Goal: Check status: Check status

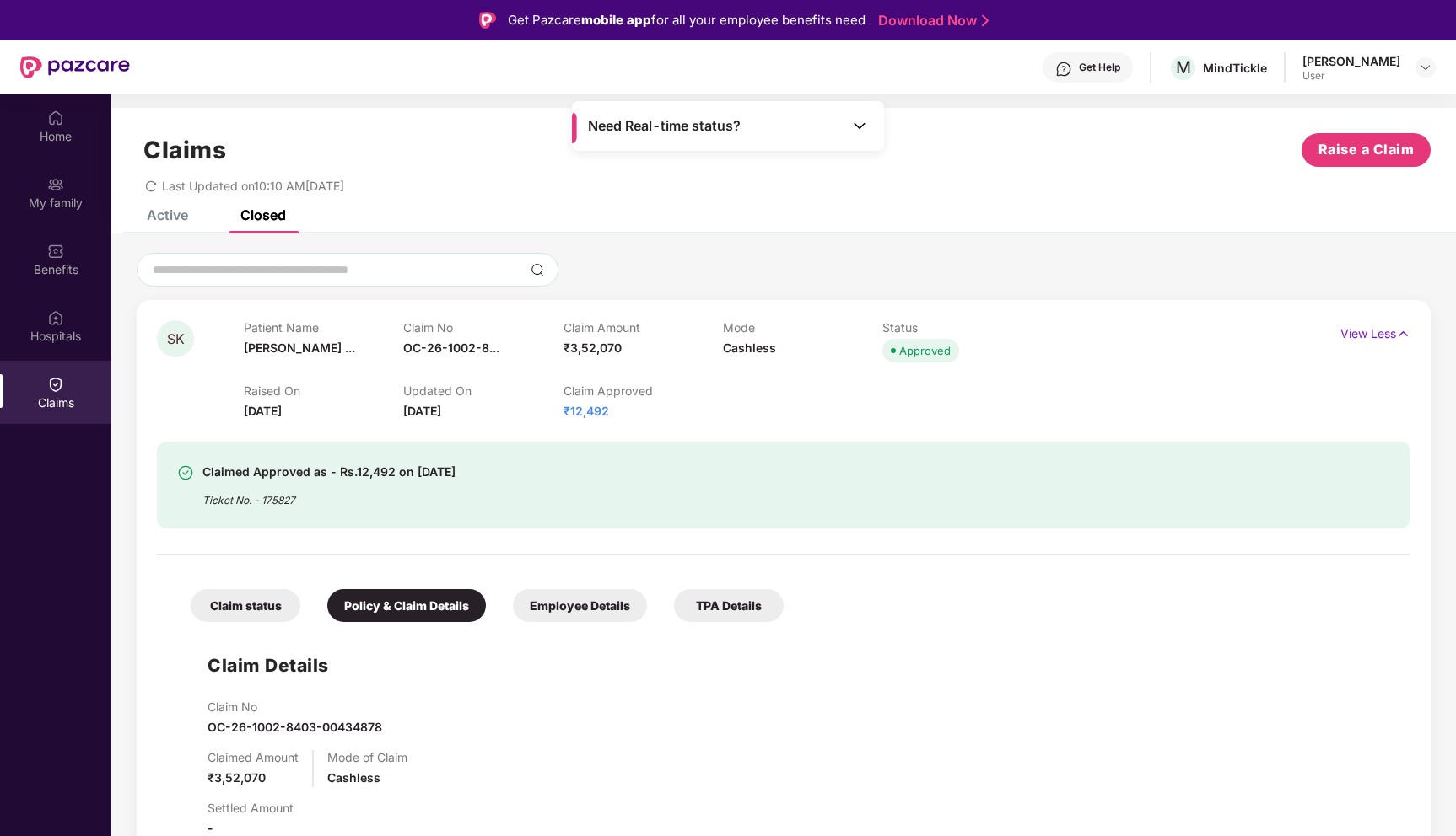
scroll to position [94, 0]
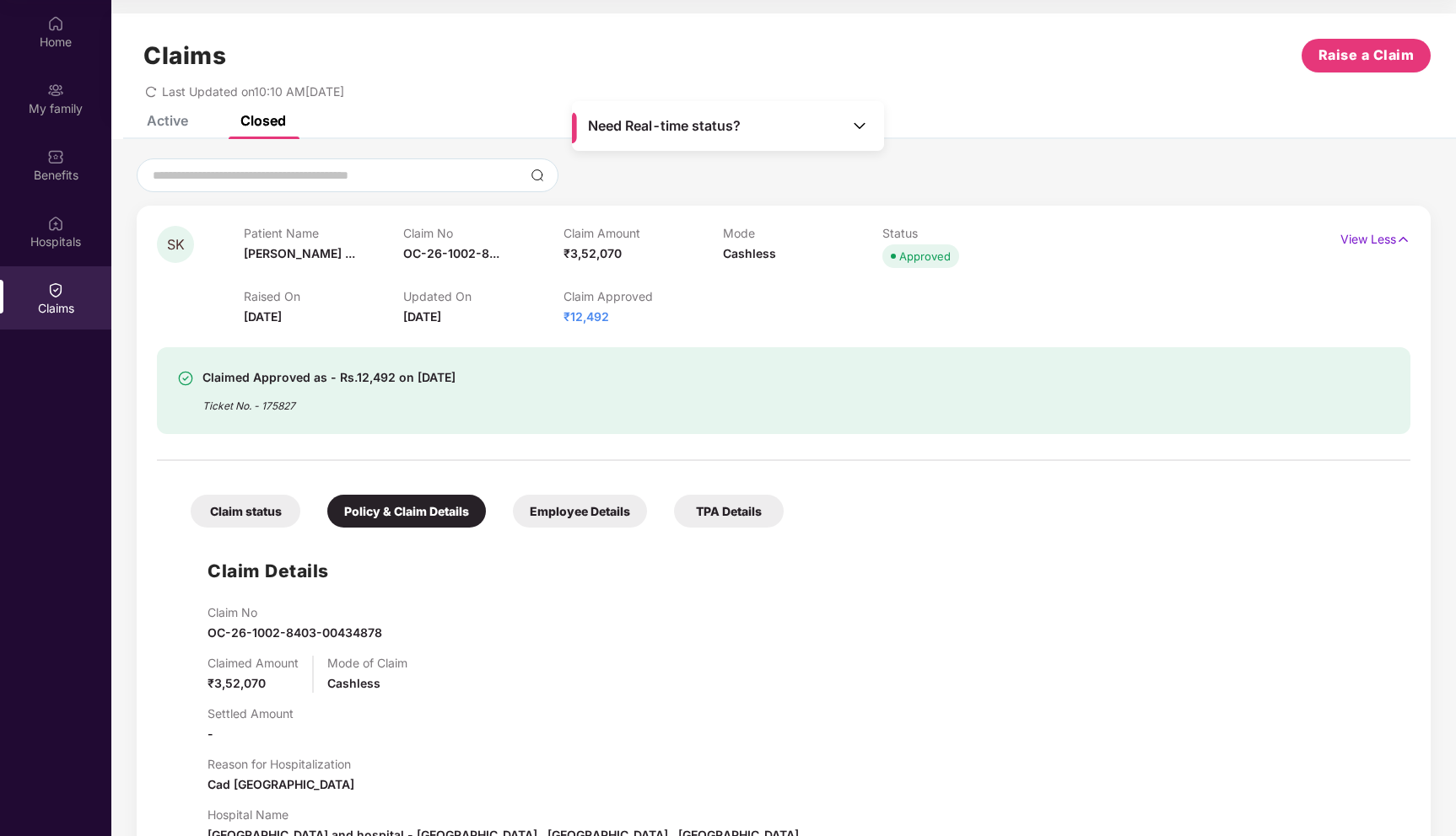
click at [259, 320] on span "[DATE]" at bounding box center [263, 316] width 38 height 15
click at [583, 319] on span "₹12,492" at bounding box center [586, 316] width 45 height 15
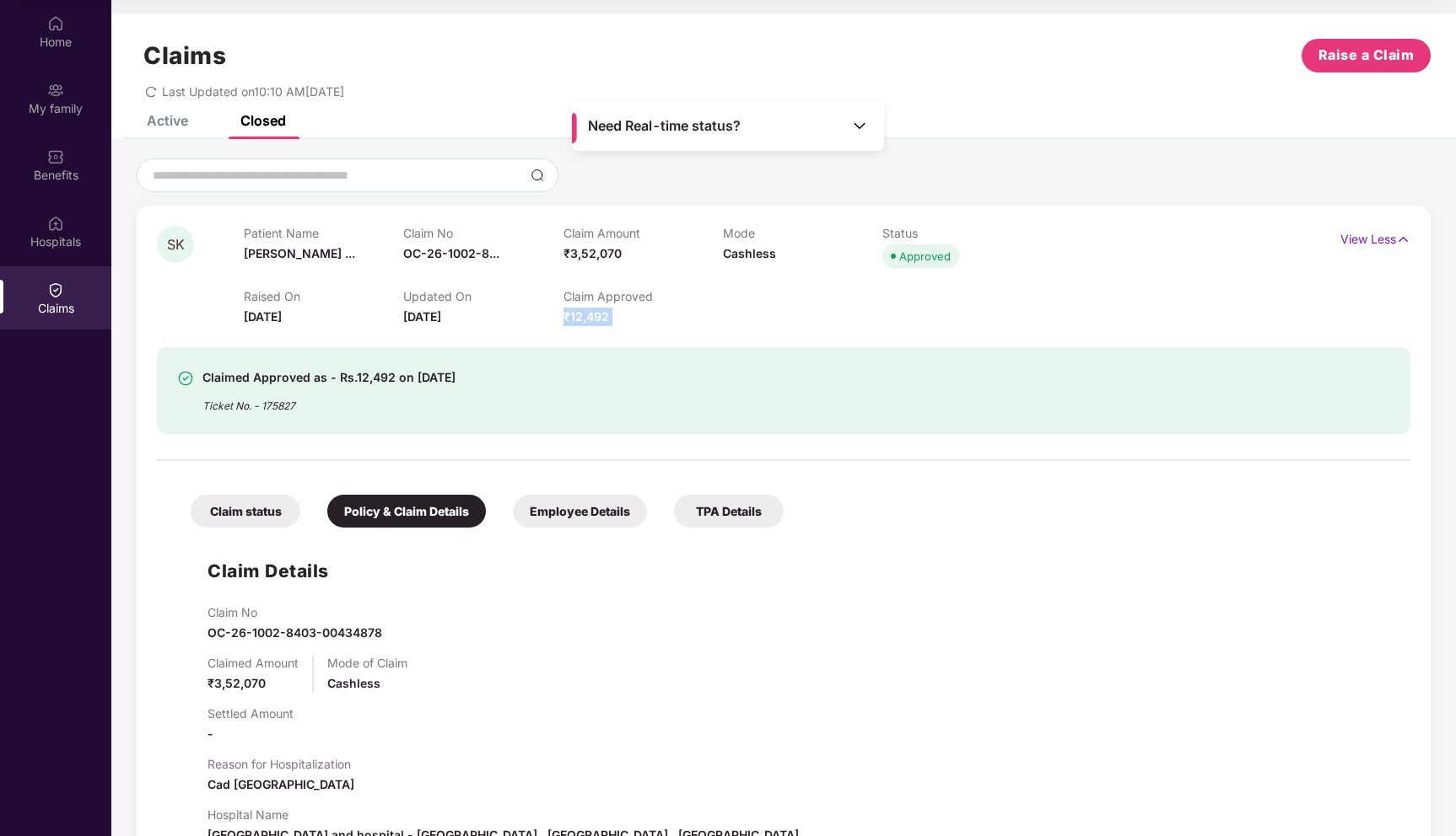
click at [583, 319] on span "₹12,492" at bounding box center [586, 316] width 45 height 15
click at [598, 305] on div "Claim Approved ₹12,492" at bounding box center [643, 307] width 160 height 37
drag, startPoint x: 241, startPoint y: 319, endPoint x: 348, endPoint y: 316, distance: 107.0
click at [348, 317] on div "SK Patient Name [PERSON_NAME] ... Claim No OC-26-1002-8... Claim Amount ₹3,52,0…" at bounding box center [679, 276] width 1044 height 101
click at [282, 317] on span "[DATE]" at bounding box center [263, 316] width 38 height 15
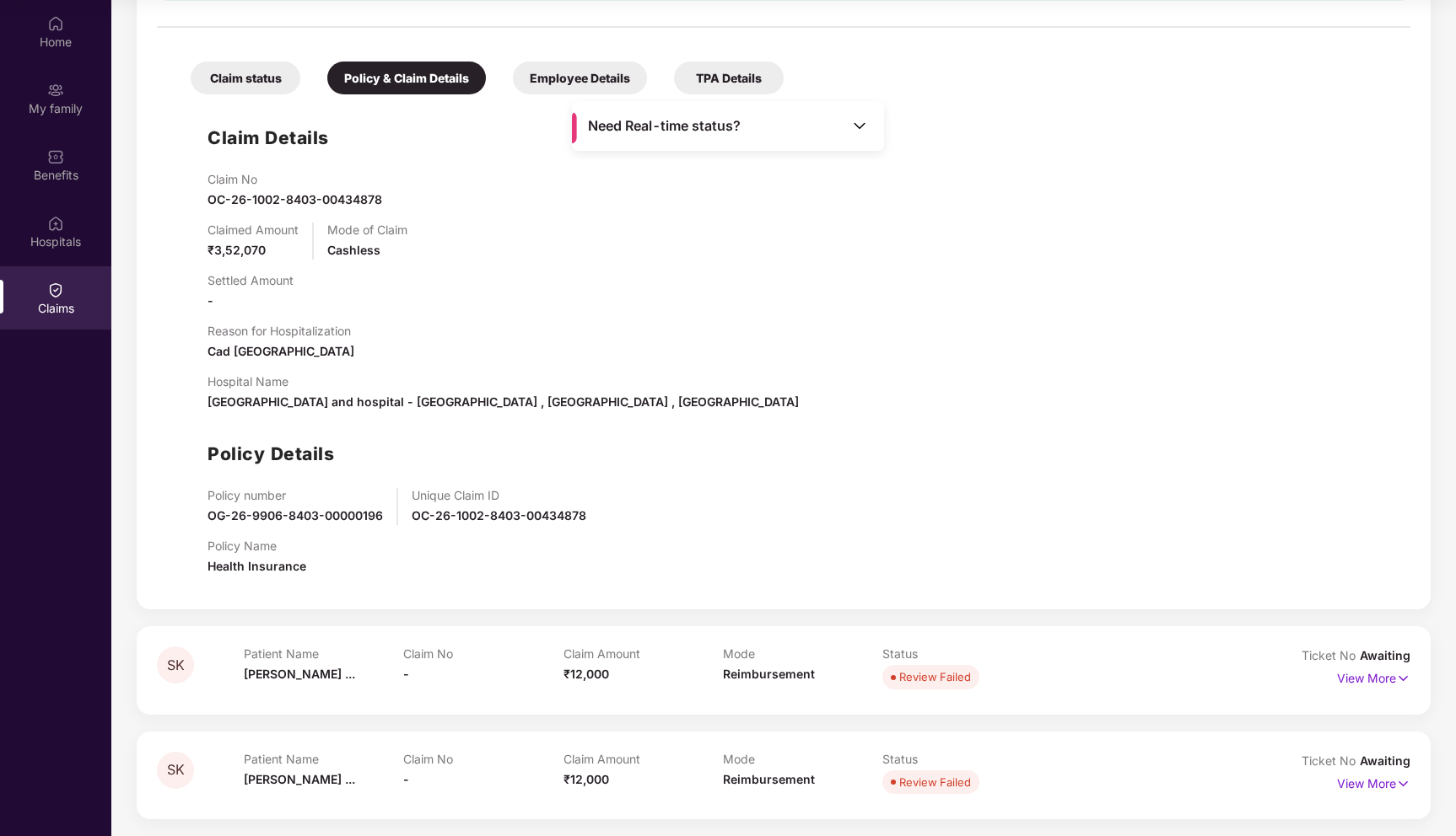
scroll to position [0, 0]
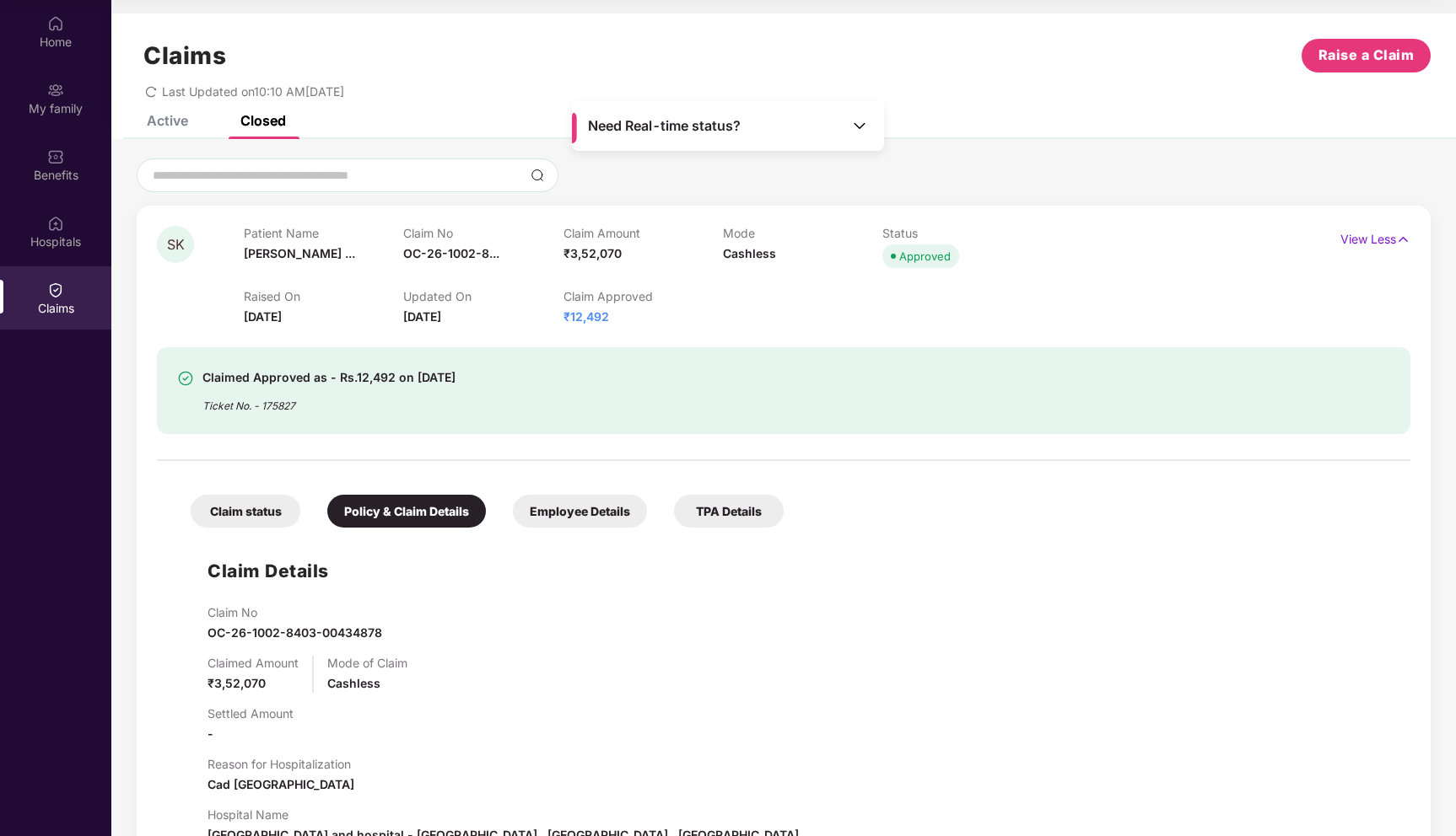
click at [189, 135] on div "Active Closed" at bounding box center [203, 121] width 164 height 37
click at [155, 115] on div "Active" at bounding box center [168, 121] width 42 height 17
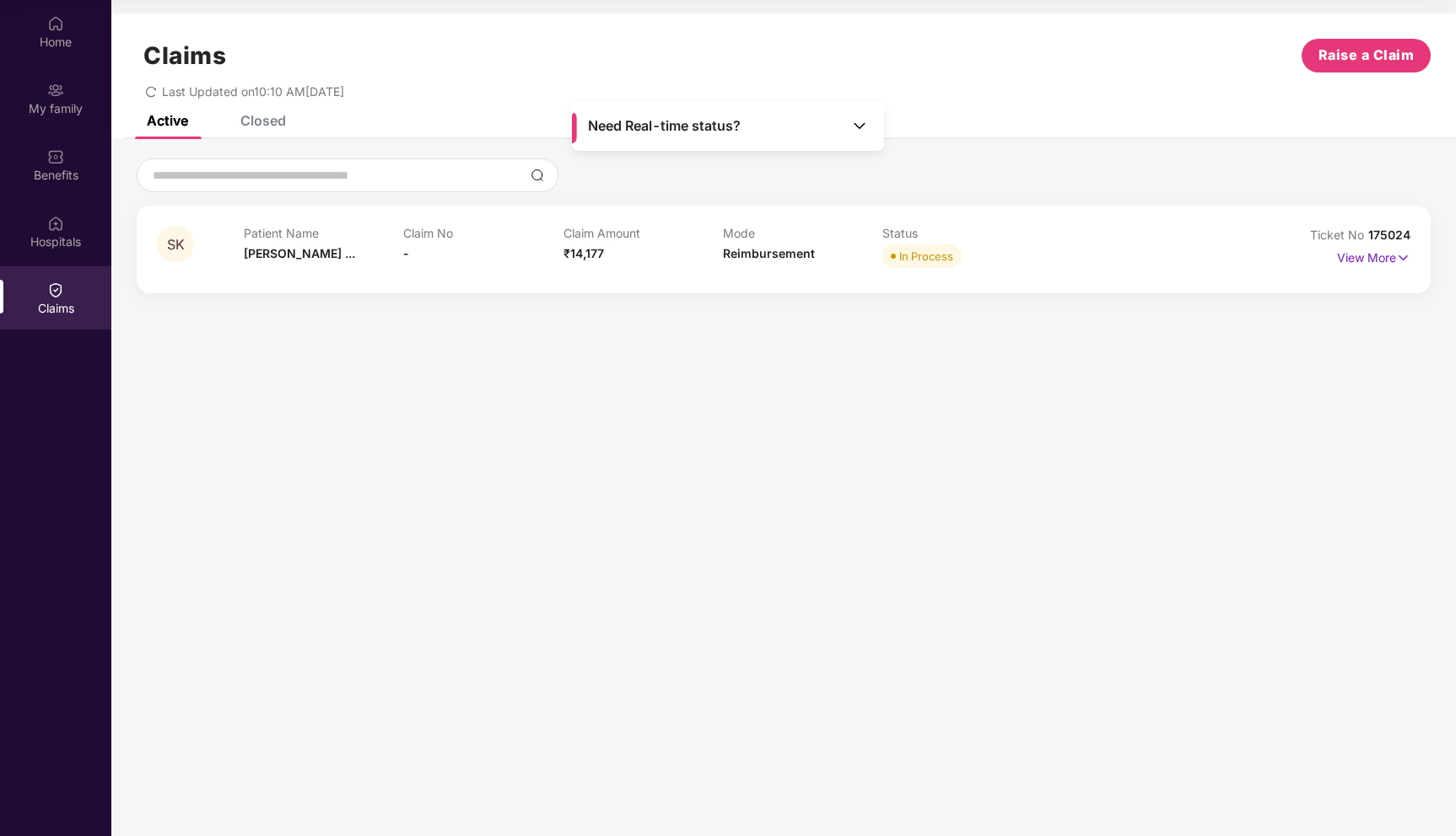
click at [933, 253] on div "In Process" at bounding box center [926, 256] width 54 height 17
click at [1360, 250] on p "View More" at bounding box center [1373, 256] width 73 height 23
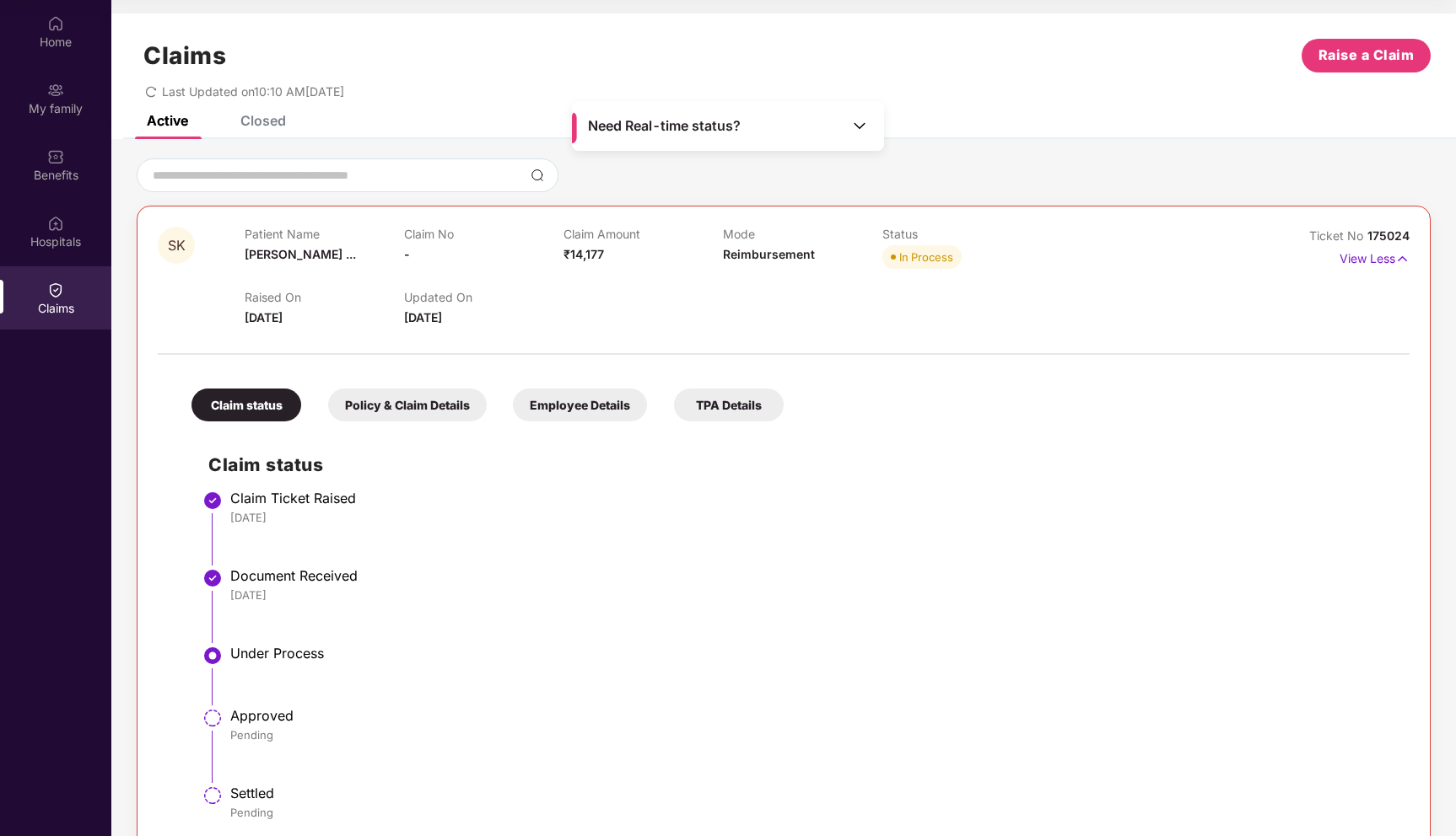
click at [583, 256] on span "₹14,177" at bounding box center [583, 254] width 41 height 15
click at [632, 316] on div "Raised On [DATE] Updated On [DATE]" at bounding box center [723, 300] width 957 height 54
click at [442, 402] on div "Policy & Claim Details" at bounding box center [407, 405] width 159 height 33
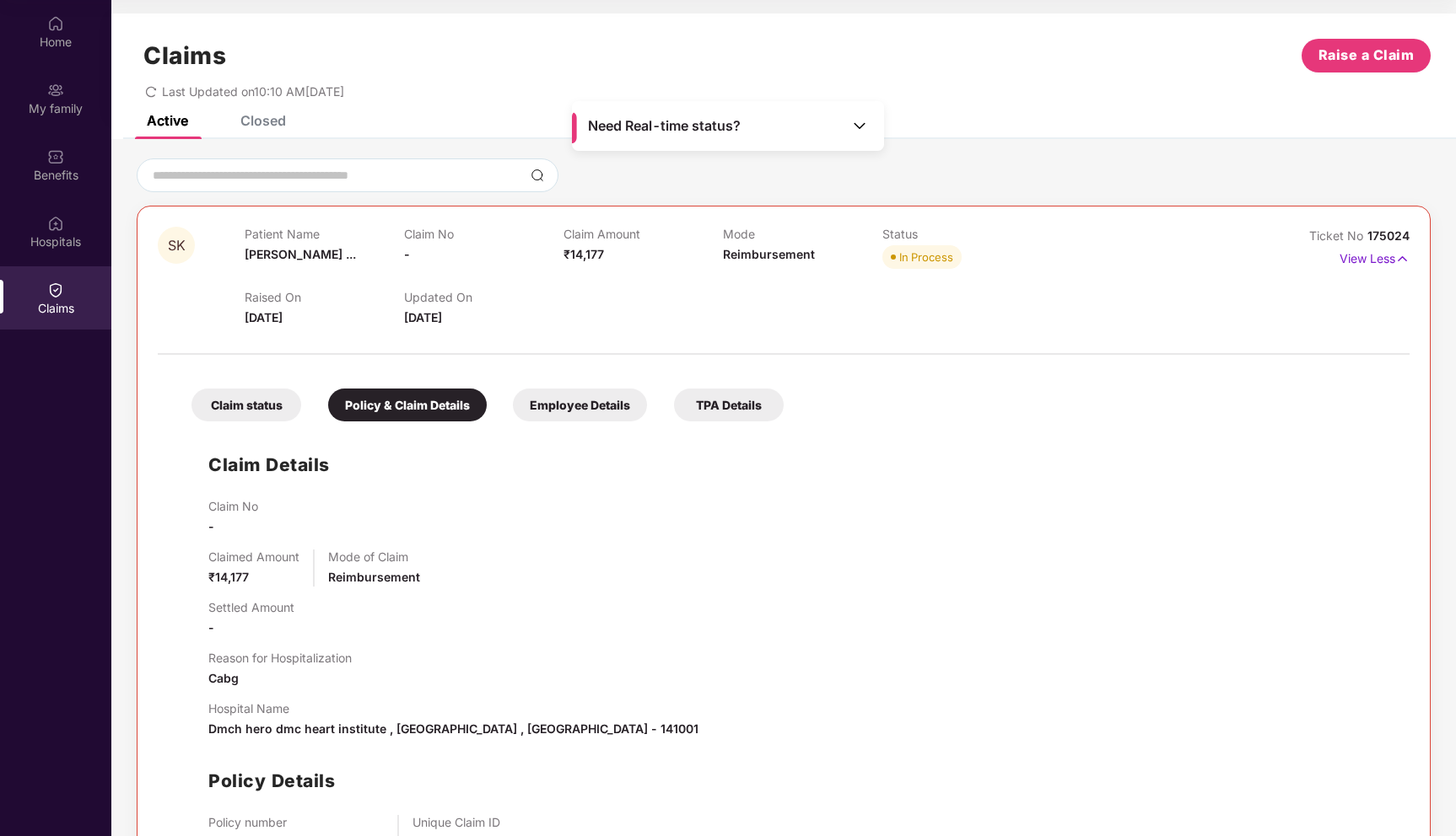
click at [271, 116] on div "Closed" at bounding box center [263, 121] width 45 height 17
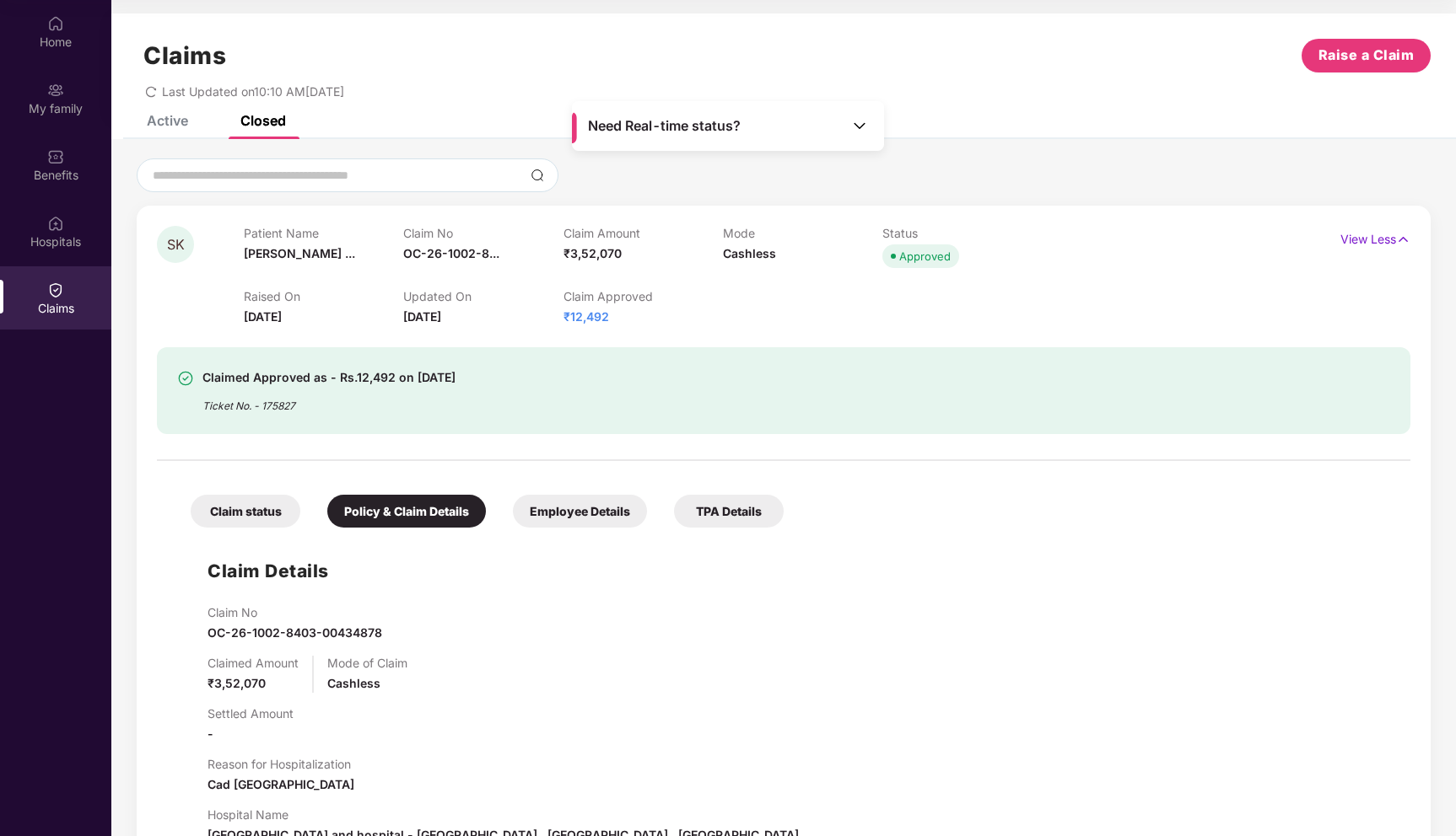
click at [595, 253] on span "₹3,52,070" at bounding box center [592, 254] width 58 height 15
click at [715, 297] on p "Claim Approved" at bounding box center [643, 296] width 160 height 15
click at [181, 138] on div "Active" at bounding box center [154, 121] width 66 height 37
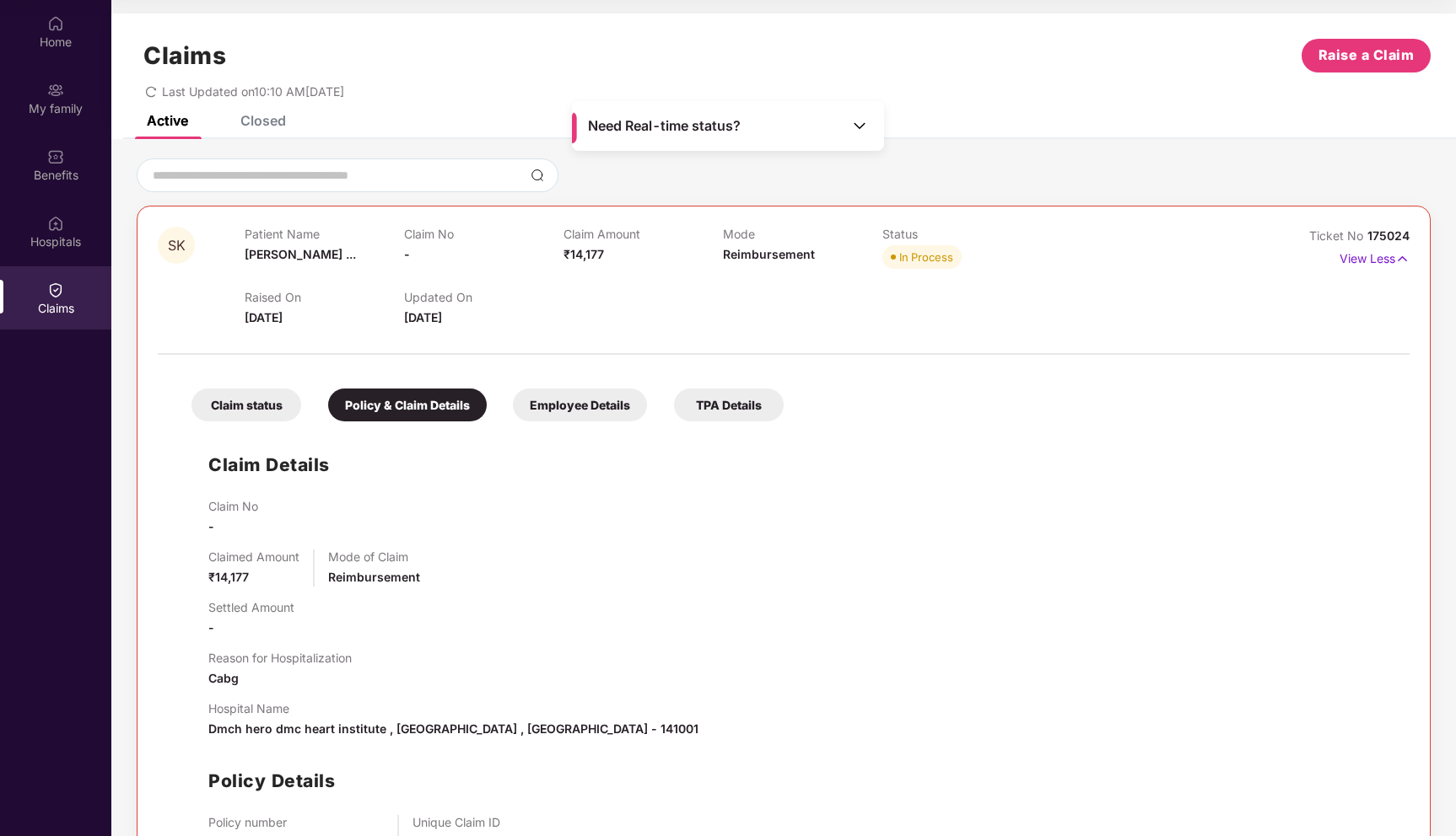
click at [922, 254] on div "In Process" at bounding box center [926, 257] width 54 height 17
click at [588, 262] on div "Claim Amount ₹14,177" at bounding box center [643, 249] width 160 height 46
click at [623, 279] on div "Raised On [DATE] Updated On [DATE]" at bounding box center [723, 300] width 957 height 54
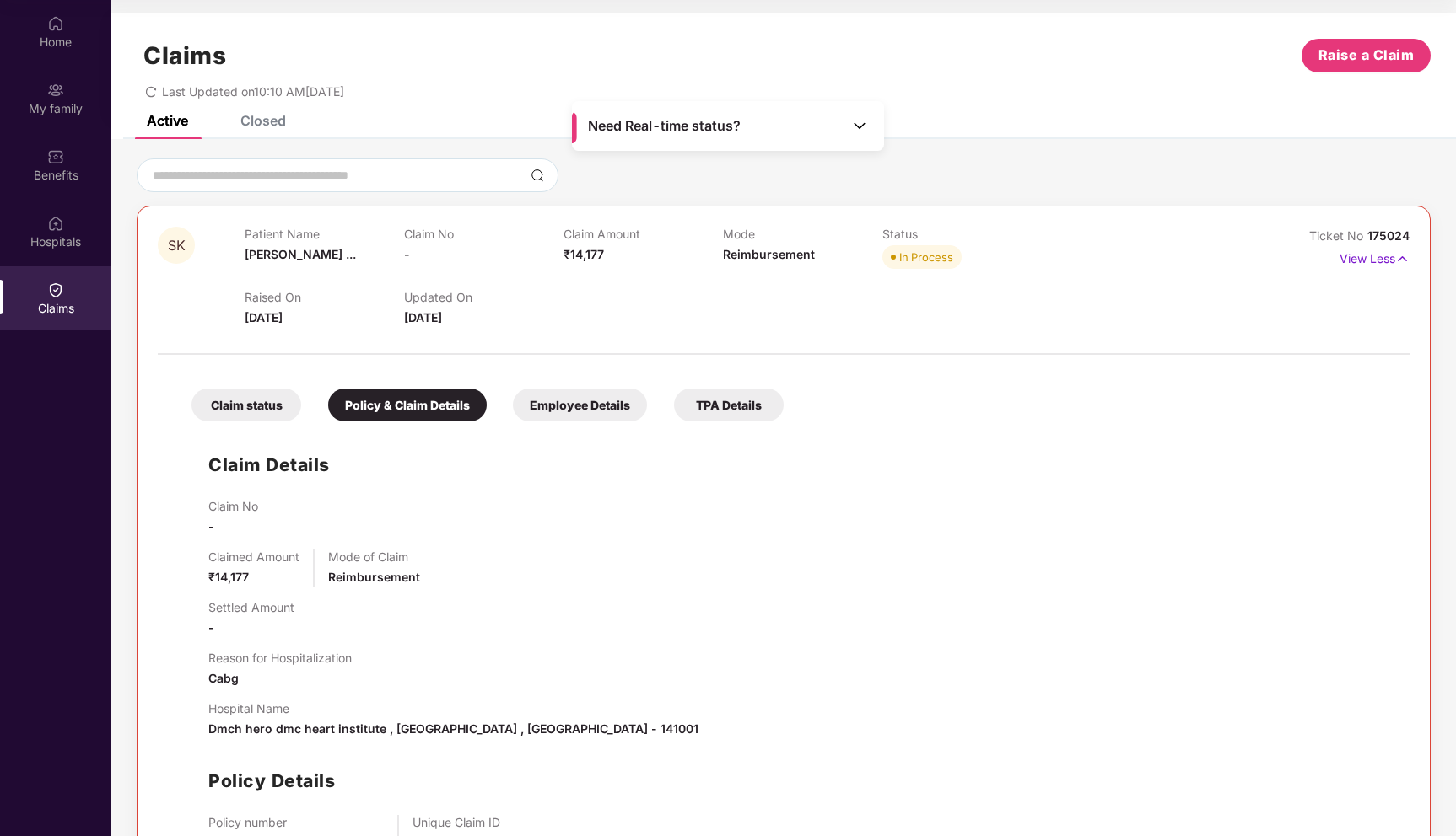
scroll to position [118, 0]
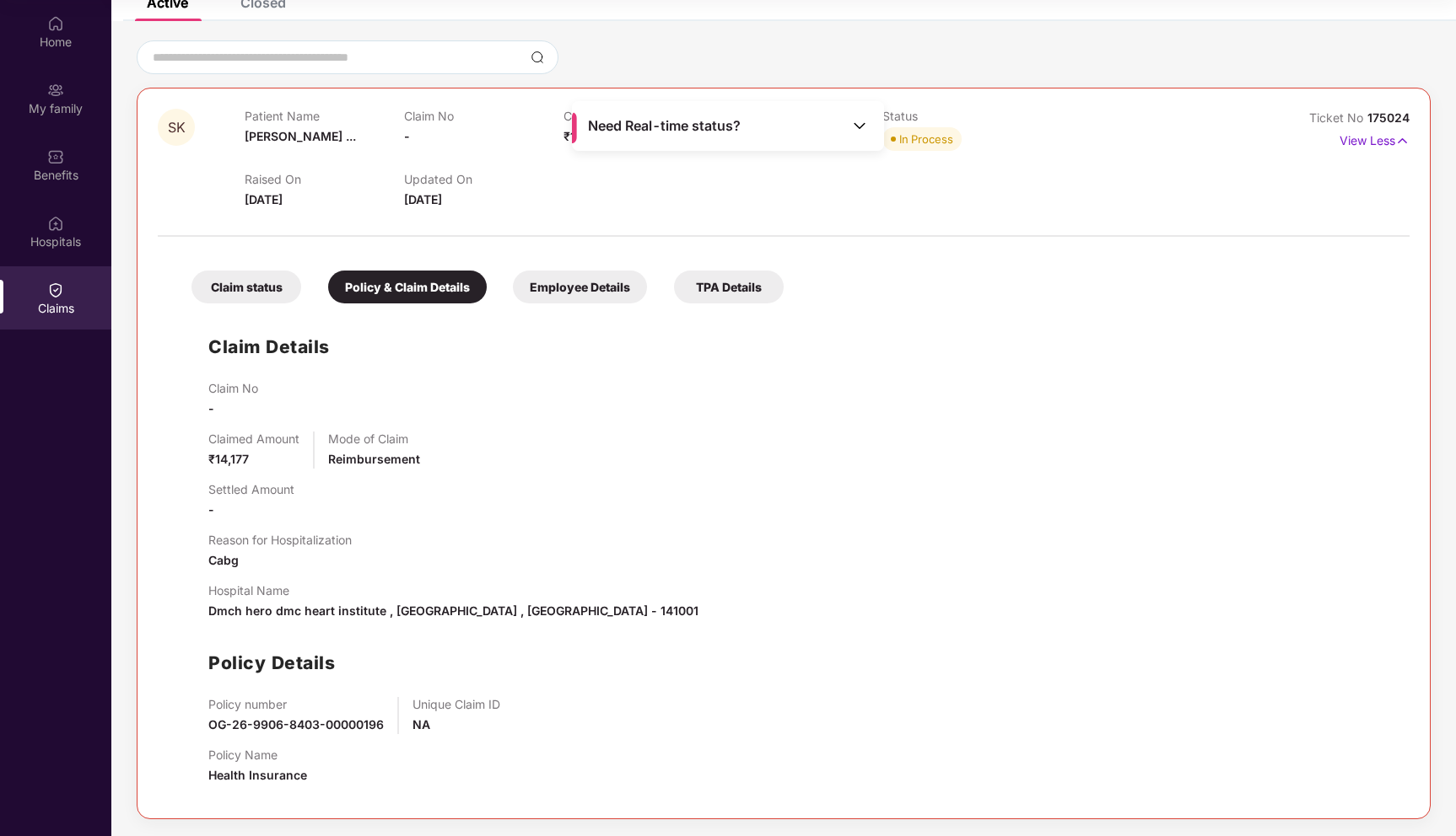
click at [201, 509] on div "Claim Details Claim No - Claimed Amount ₹14,177 Mode of Claim Reimbursement Set…" at bounding box center [783, 555] width 1218 height 487
click at [283, 509] on div "Settled Amount -" at bounding box center [251, 501] width 86 height 37
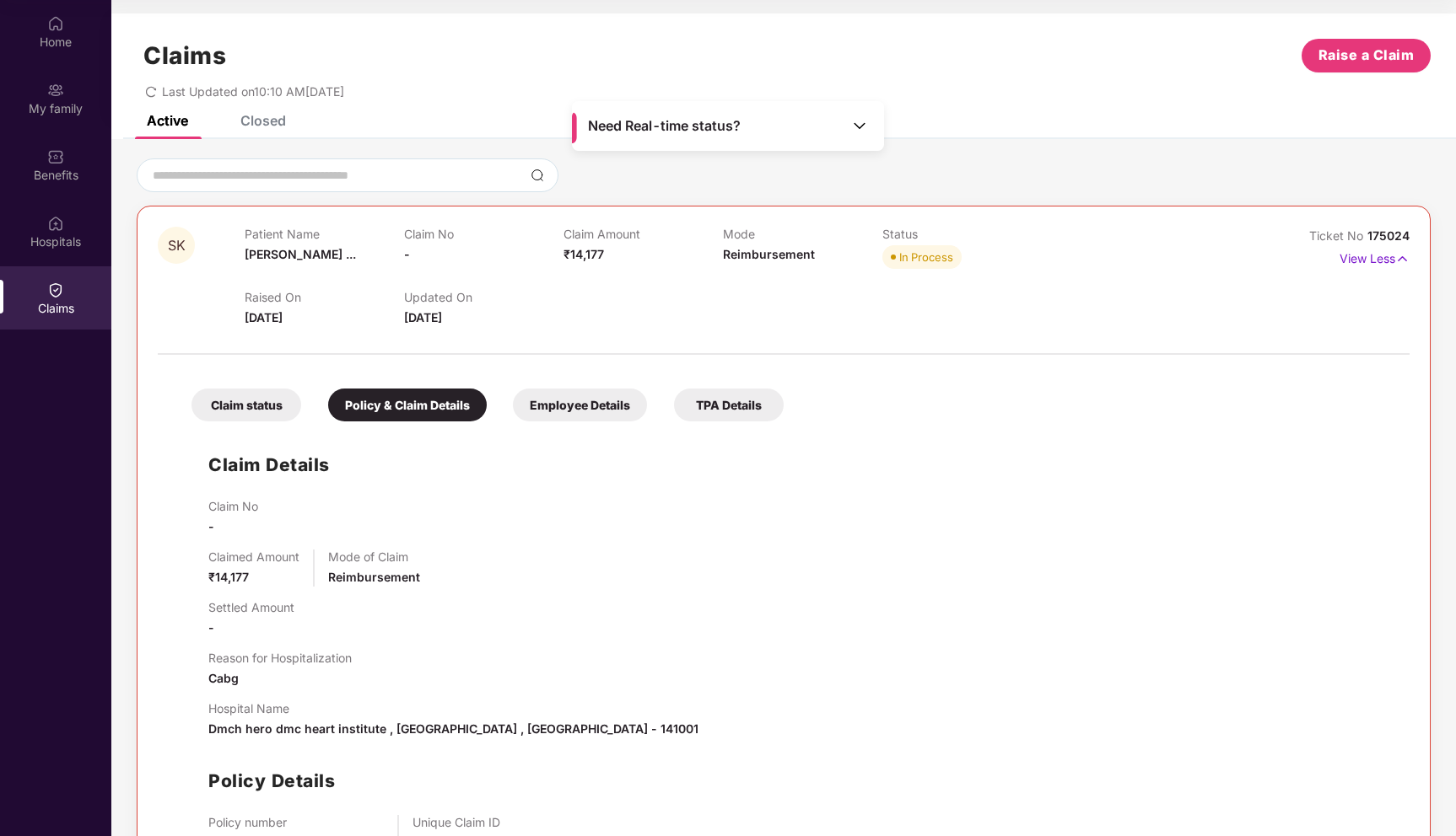
scroll to position [0, 0]
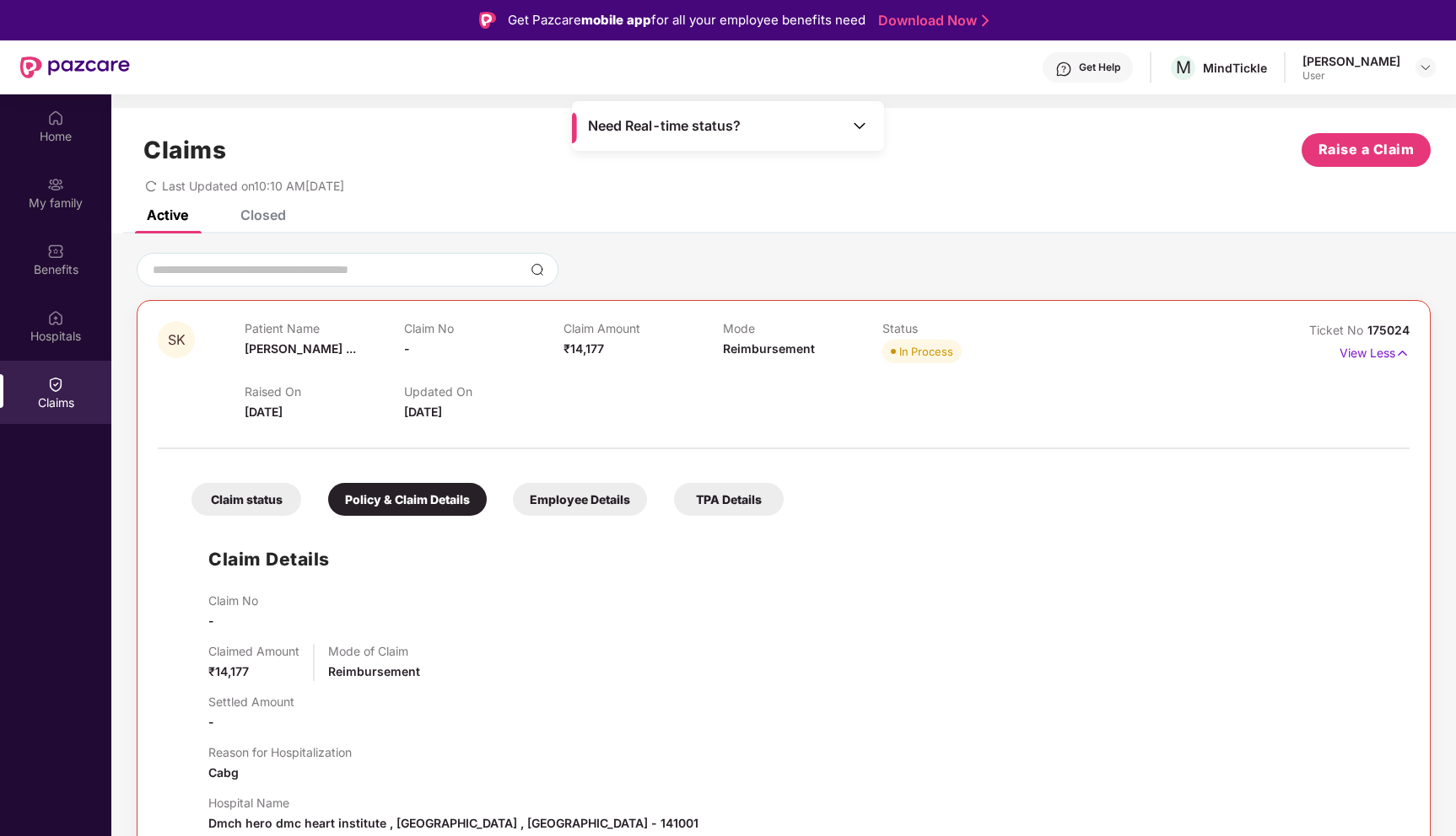
click at [266, 225] on div "Closed" at bounding box center [250, 215] width 71 height 37
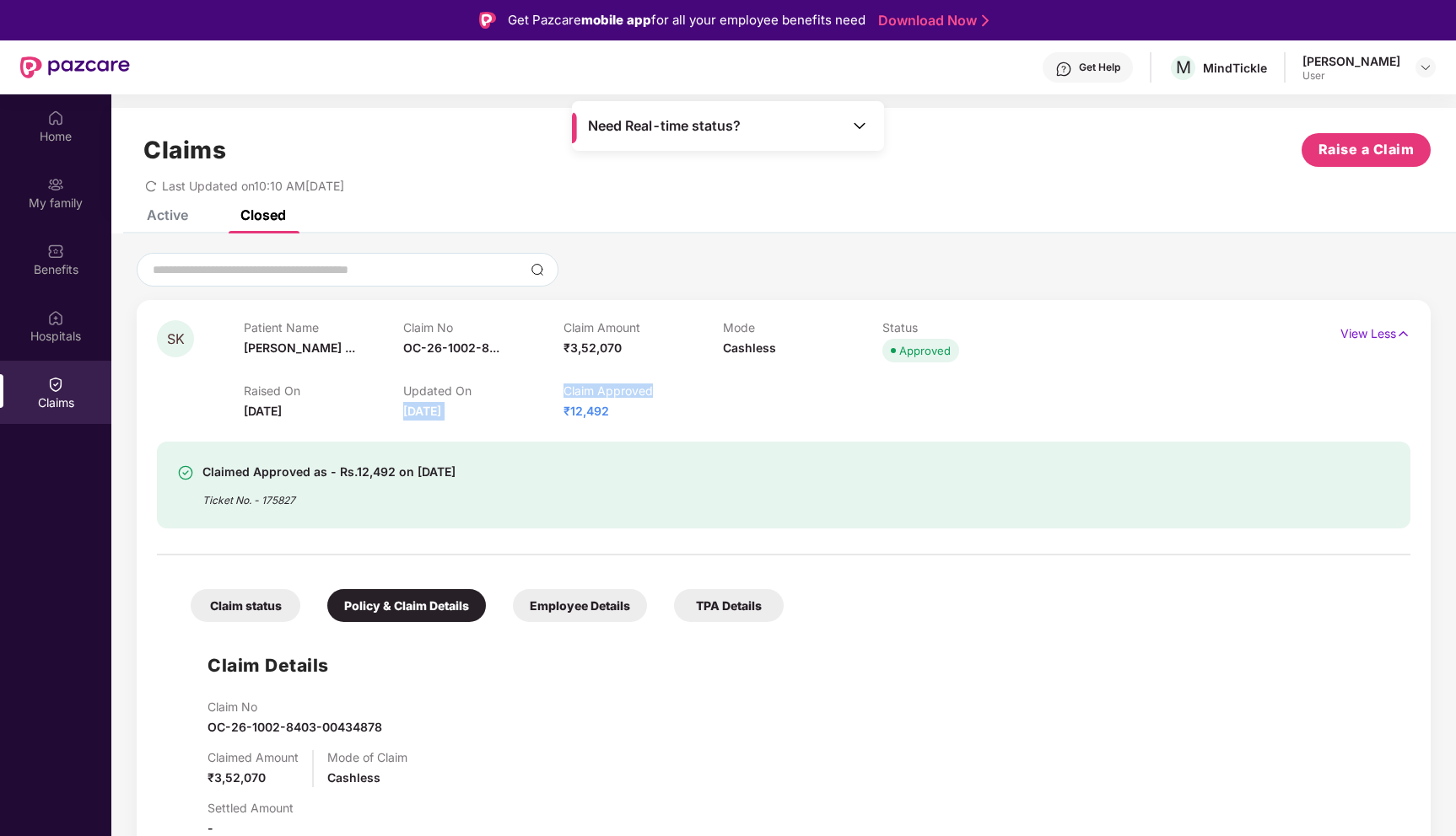
drag, startPoint x: 560, startPoint y: 394, endPoint x: 761, endPoint y: 393, distance: 201.0
click at [761, 393] on div "Raised On [DATE] Updated On [DATE] Claim Approved ₹12,492" at bounding box center [722, 394] width 957 height 54
click at [624, 403] on div "Claim Approved ₹12,492" at bounding box center [643, 402] width 160 height 37
click at [295, 501] on div "Ticket No. - 175827" at bounding box center [328, 495] width 253 height 26
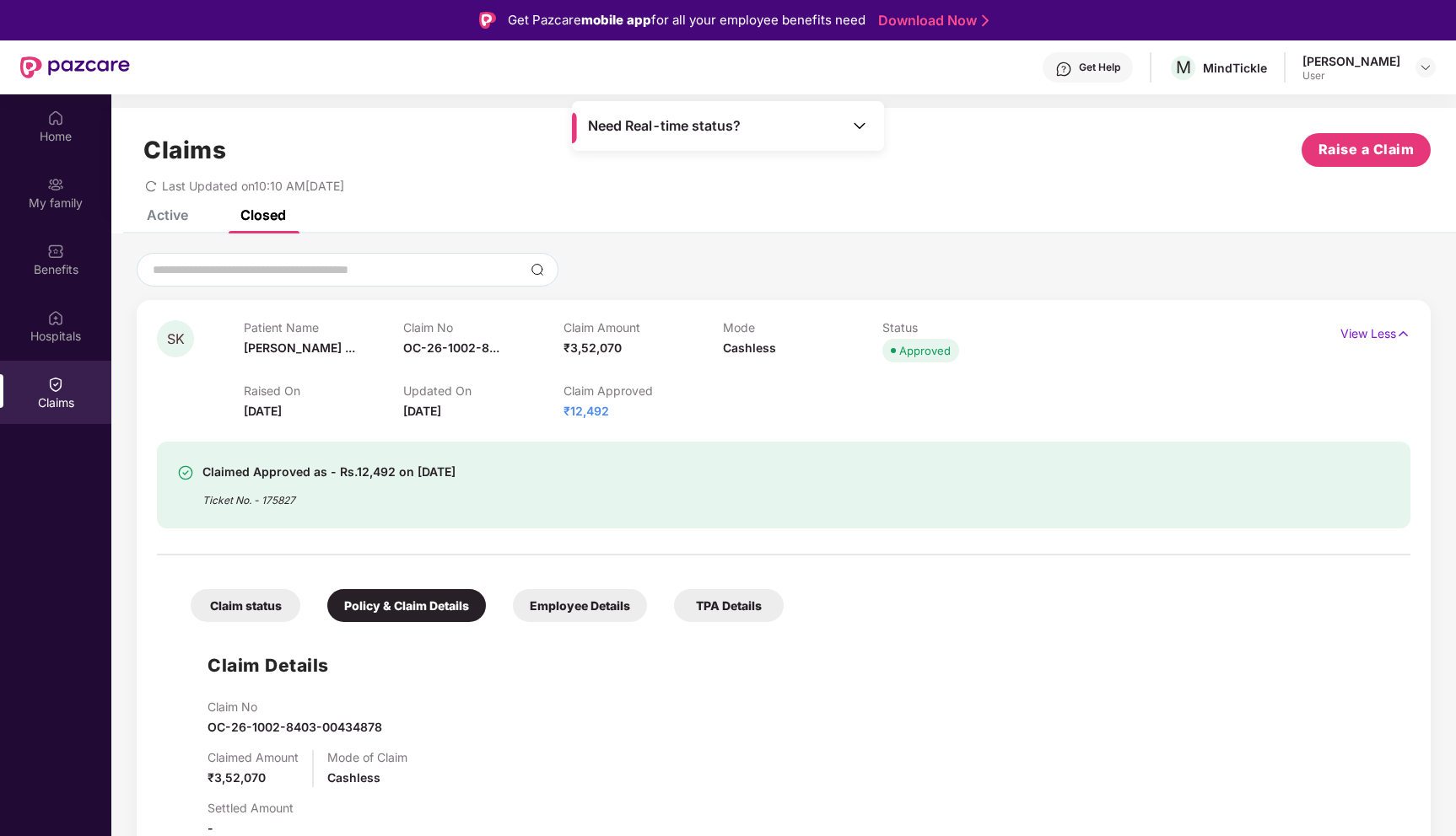
click at [281, 500] on div "Ticket No. - 175827" at bounding box center [328, 495] width 253 height 26
copy div "175827"
click at [198, 222] on div "Active Closed" at bounding box center [203, 215] width 164 height 37
click at [151, 219] on div "Active" at bounding box center [168, 215] width 42 height 17
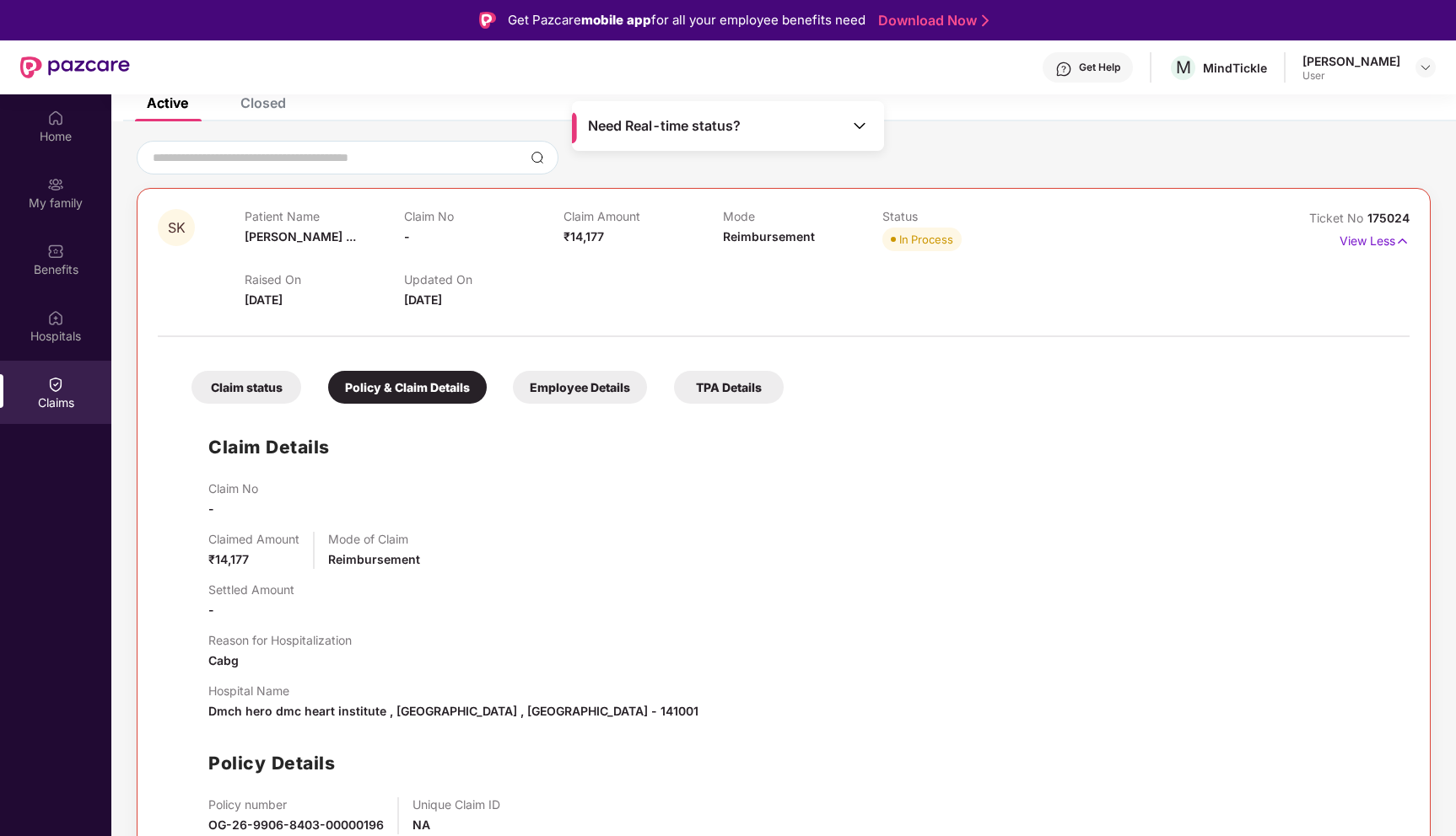
scroll to position [116, 0]
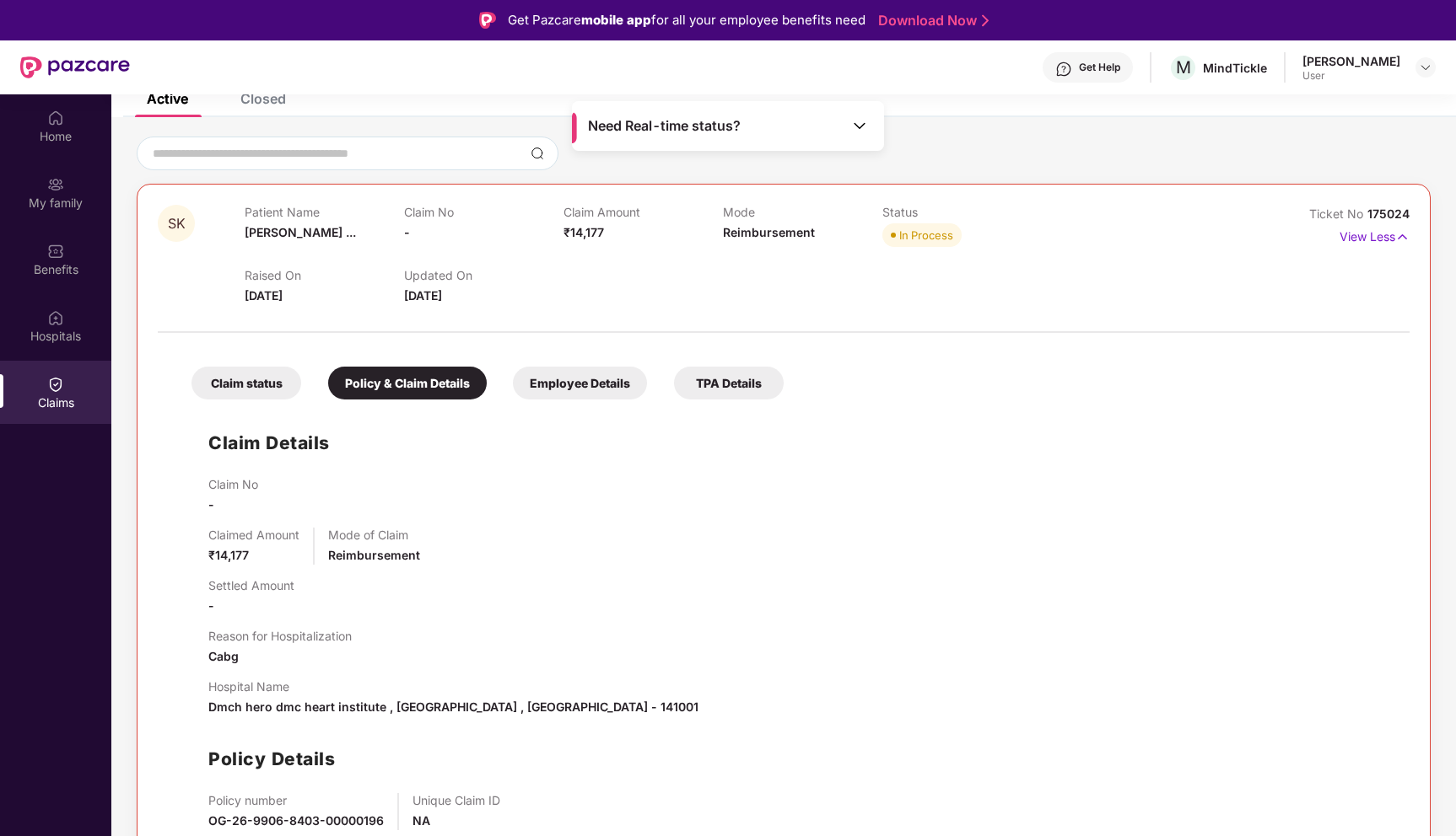
click at [206, 508] on div "Claim Details Claim No - Claimed Amount ₹14,177 Mode of Claim Reimbursement Set…" at bounding box center [783, 651] width 1218 height 487
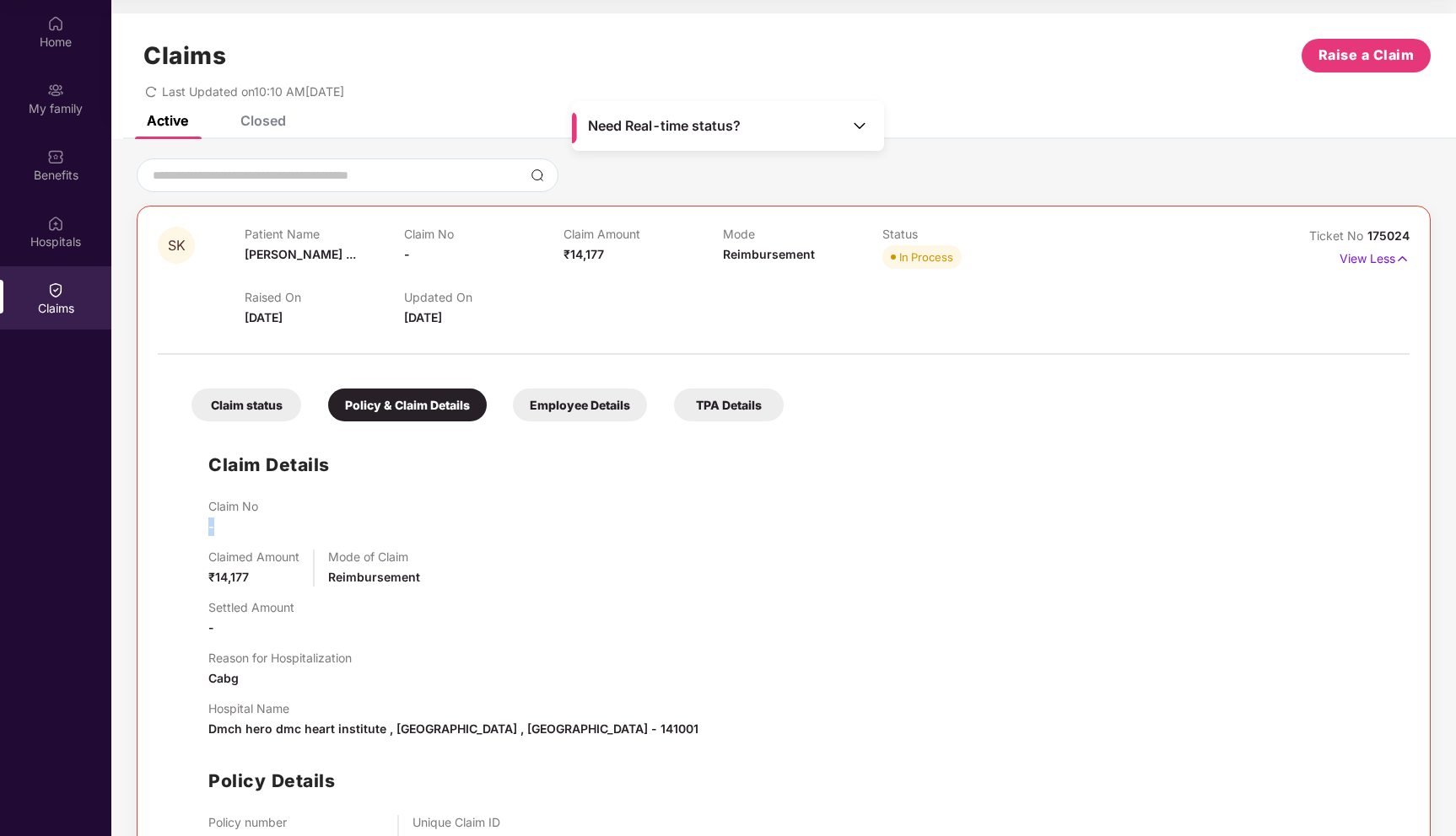
scroll to position [118, 0]
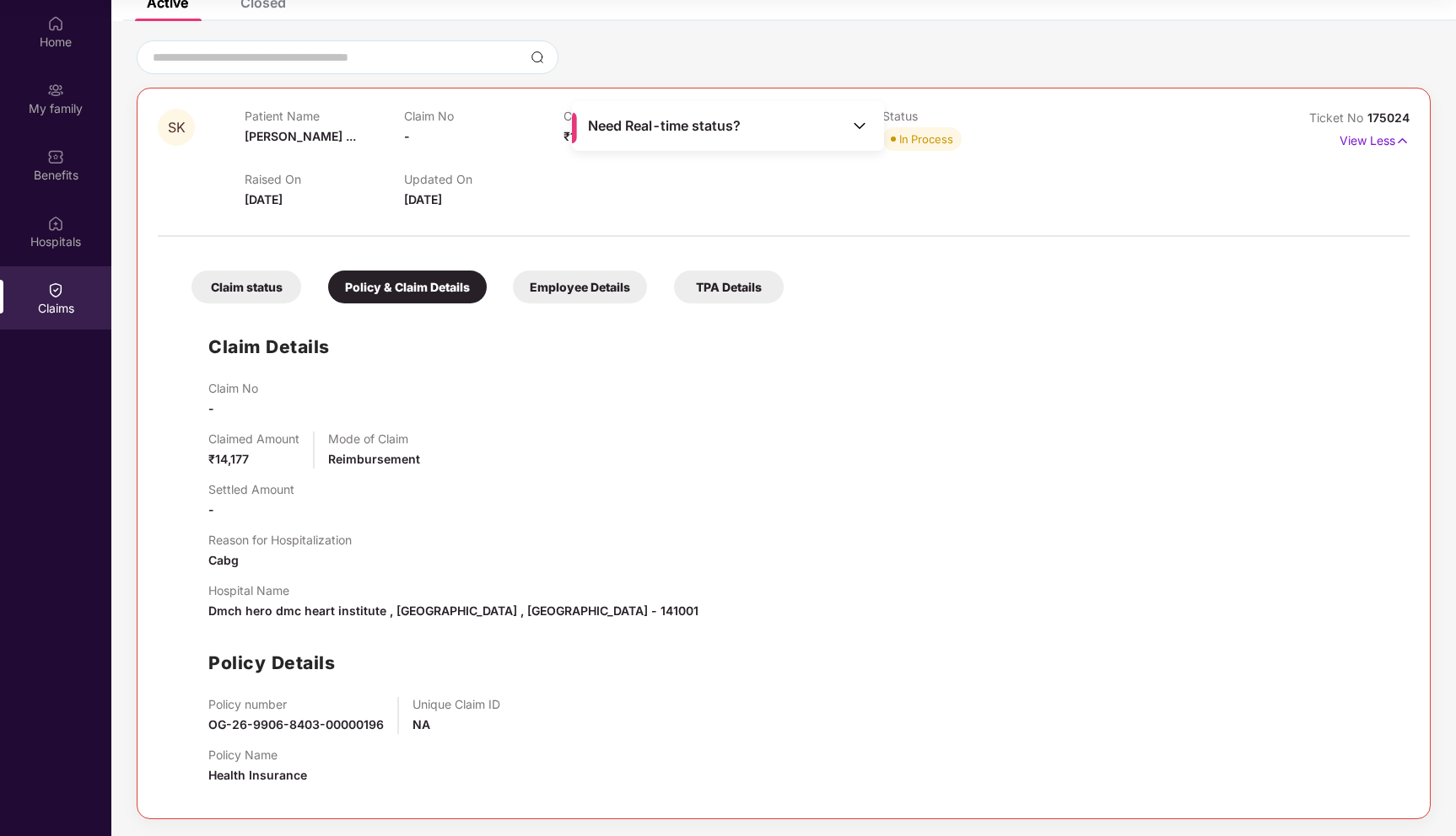
click at [422, 725] on span "NA" at bounding box center [422, 724] width 18 height 15
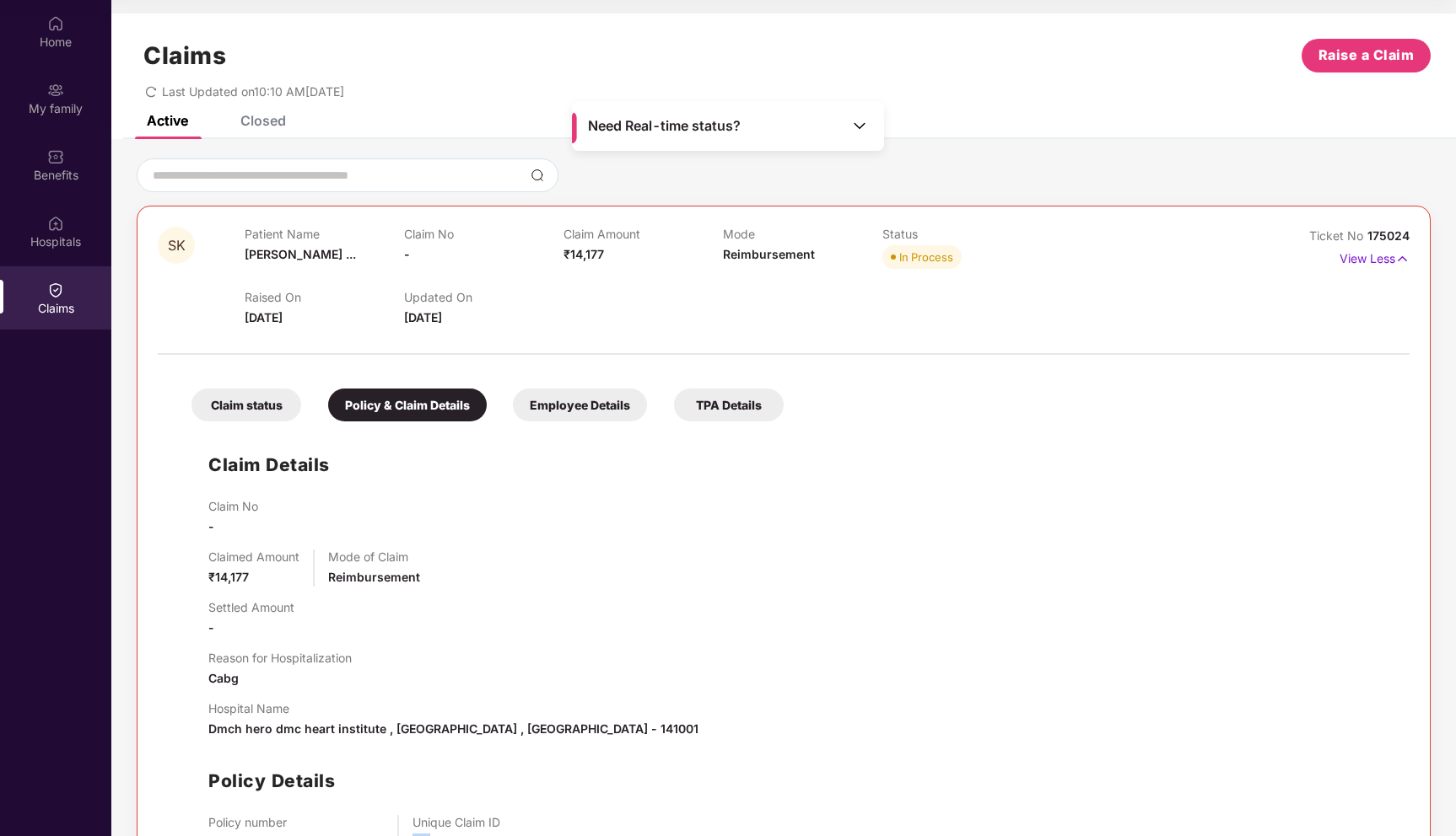
scroll to position [0, 0]
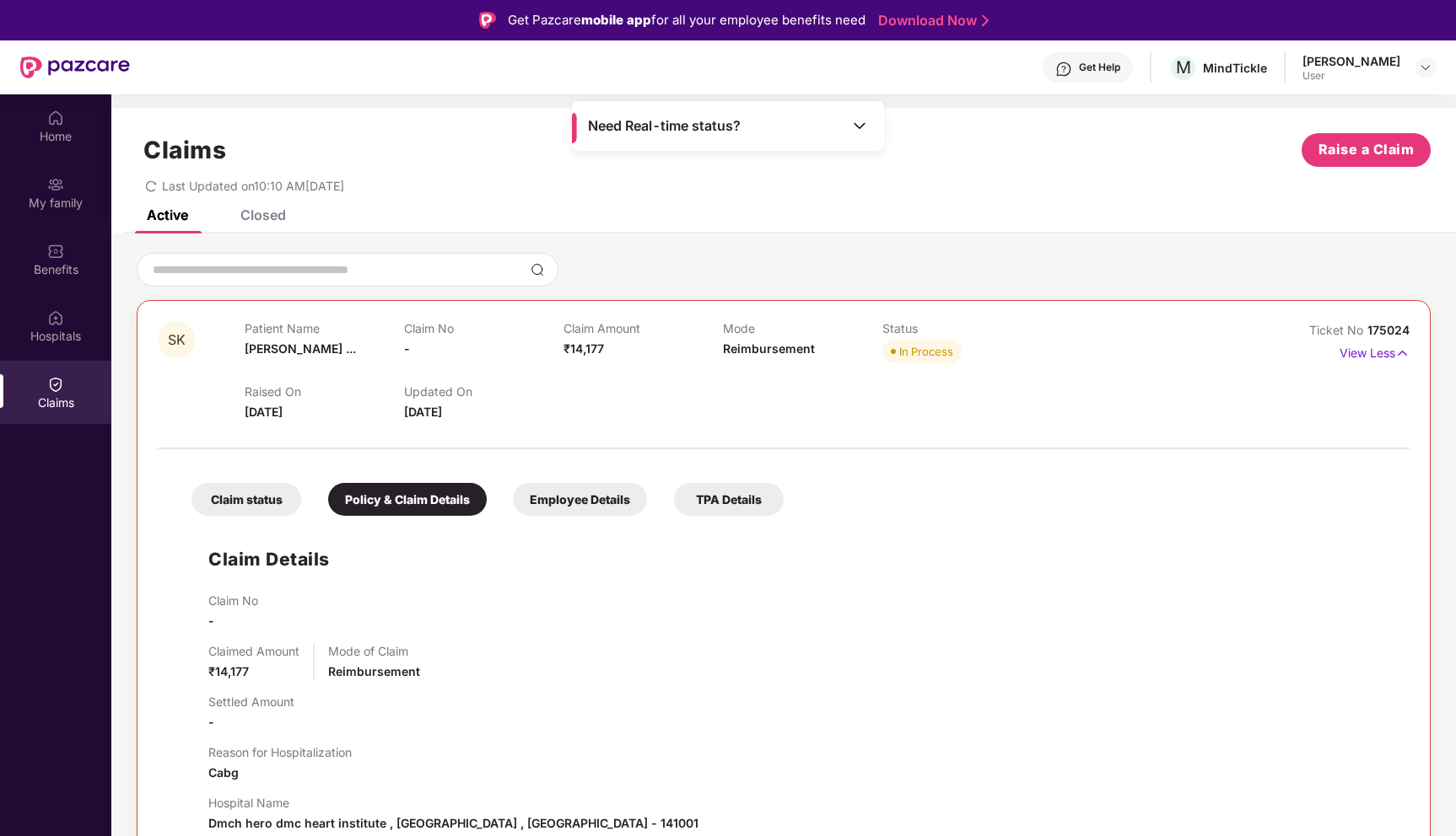
click at [266, 209] on div "Claims Raise a Claim Last Updated on 10:10 AM[DATE] Active Closed SK Patient Na…" at bounding box center [784, 578] width 1344 height 941
click at [267, 218] on div "Closed" at bounding box center [263, 215] width 45 height 17
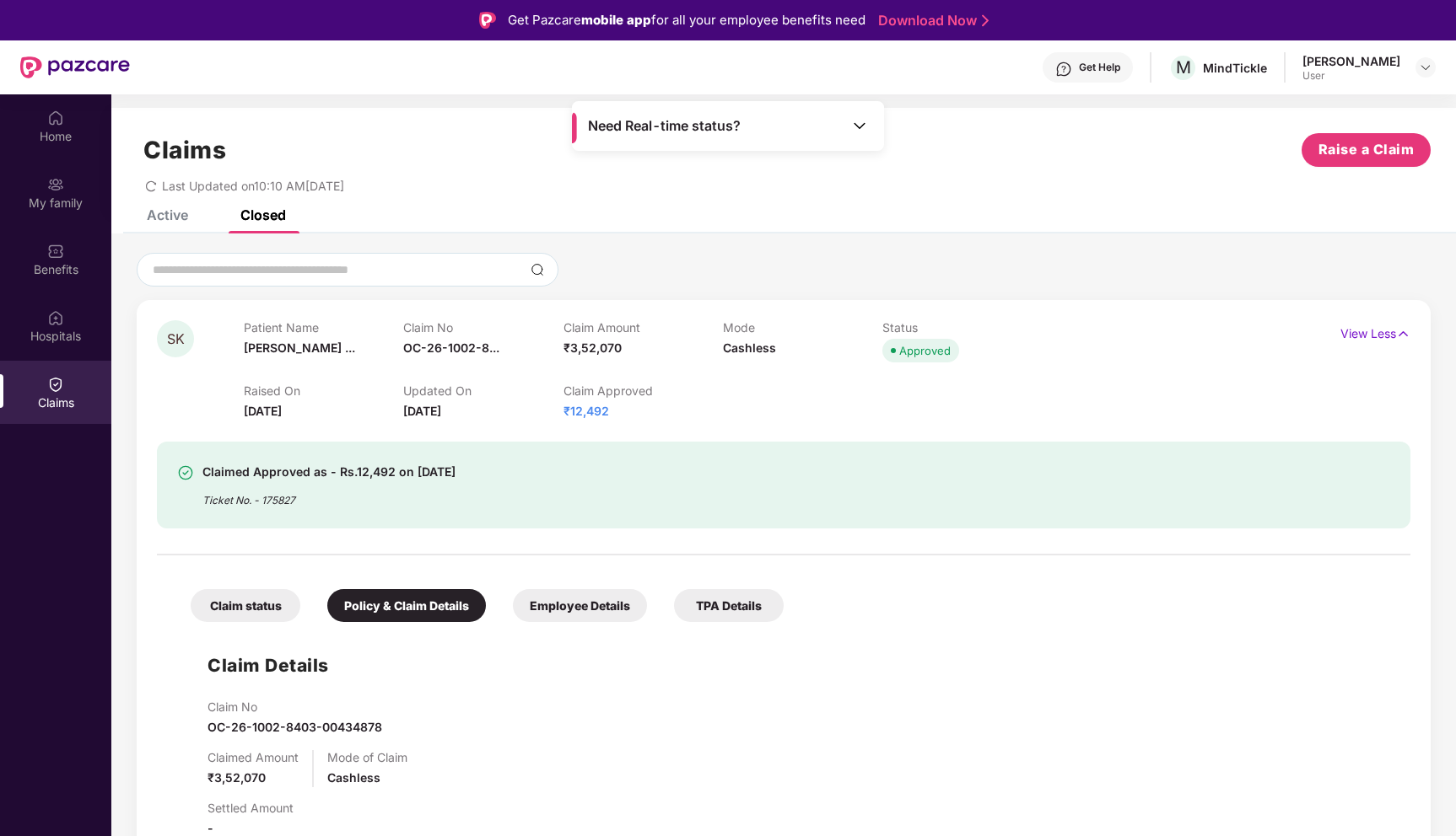
click at [435, 473] on div "Claimed Approved as - Rs.12,492 on [DATE]" at bounding box center [328, 472] width 253 height 20
click at [455, 471] on div "Claimed Approved as - Rs.12,492 on [DATE]" at bounding box center [328, 472] width 253 height 20
drag, startPoint x: 414, startPoint y: 472, endPoint x: 513, endPoint y: 471, distance: 99.0
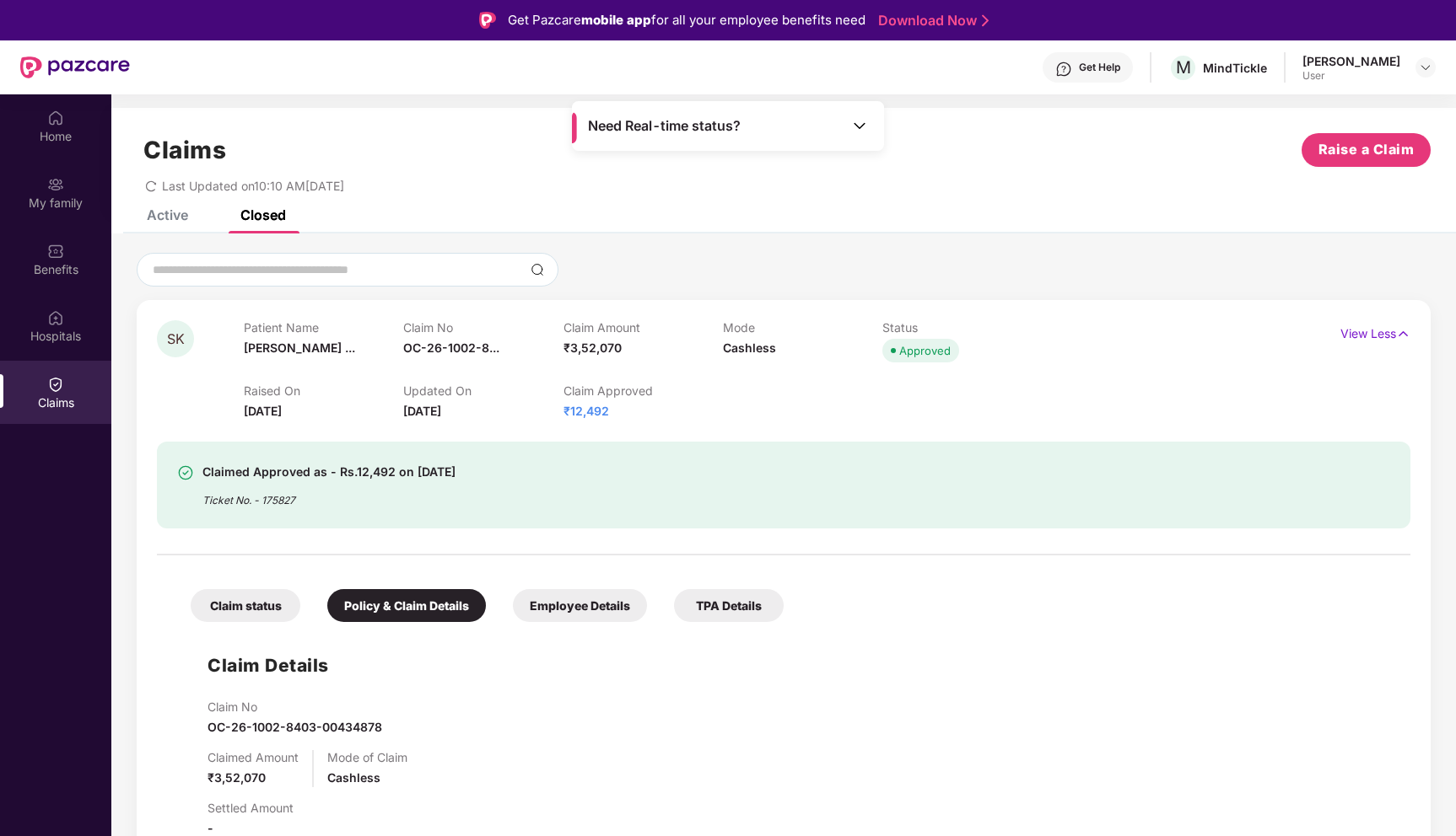
click at [514, 472] on div "Claimed Approved as - Rs.12,492 on [DATE] Ticket No. - 175827" at bounding box center [682, 485] width 1011 height 46
drag, startPoint x: 199, startPoint y: 470, endPoint x: 502, endPoint y: 475, distance: 303.0
click at [507, 475] on div "Claimed Approved as - Rs.12,492 on [DATE] Ticket No. - 175827" at bounding box center [682, 485] width 1011 height 46
click at [162, 221] on div "Active" at bounding box center [168, 215] width 42 height 17
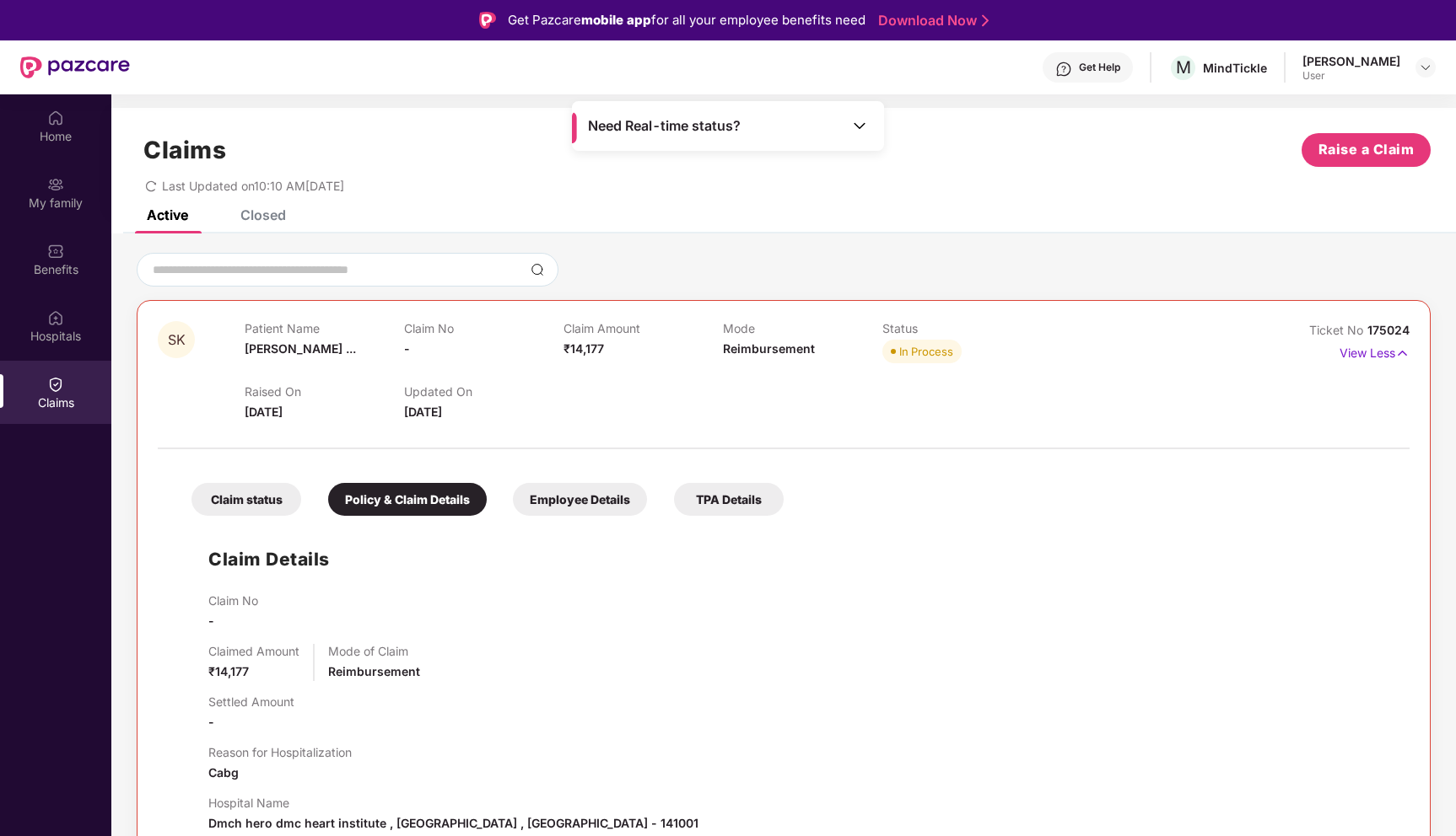
click at [267, 415] on span "[DATE]" at bounding box center [264, 412] width 38 height 15
click at [273, 211] on div "Closed" at bounding box center [263, 215] width 45 height 17
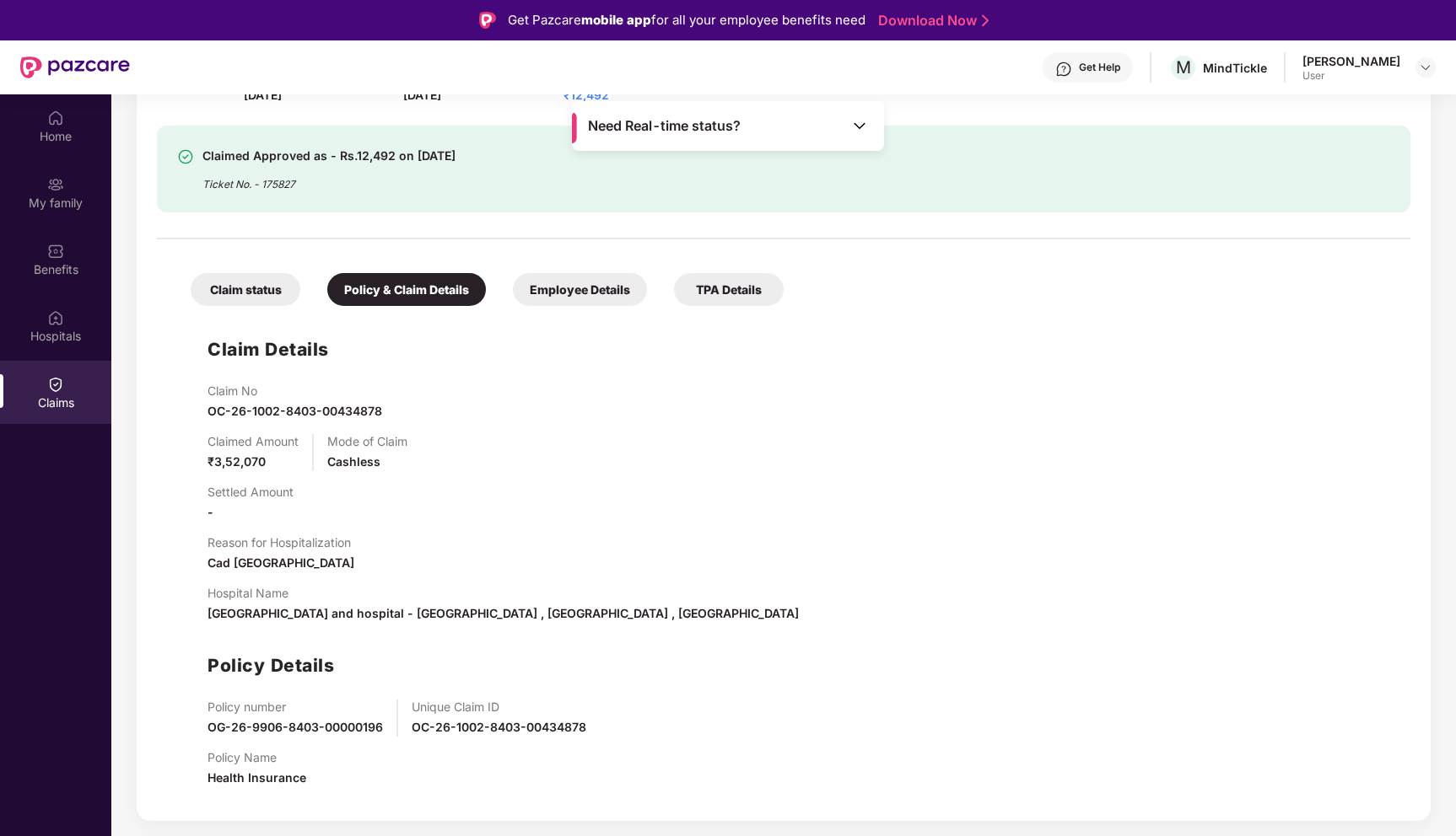
scroll to position [325, 0]
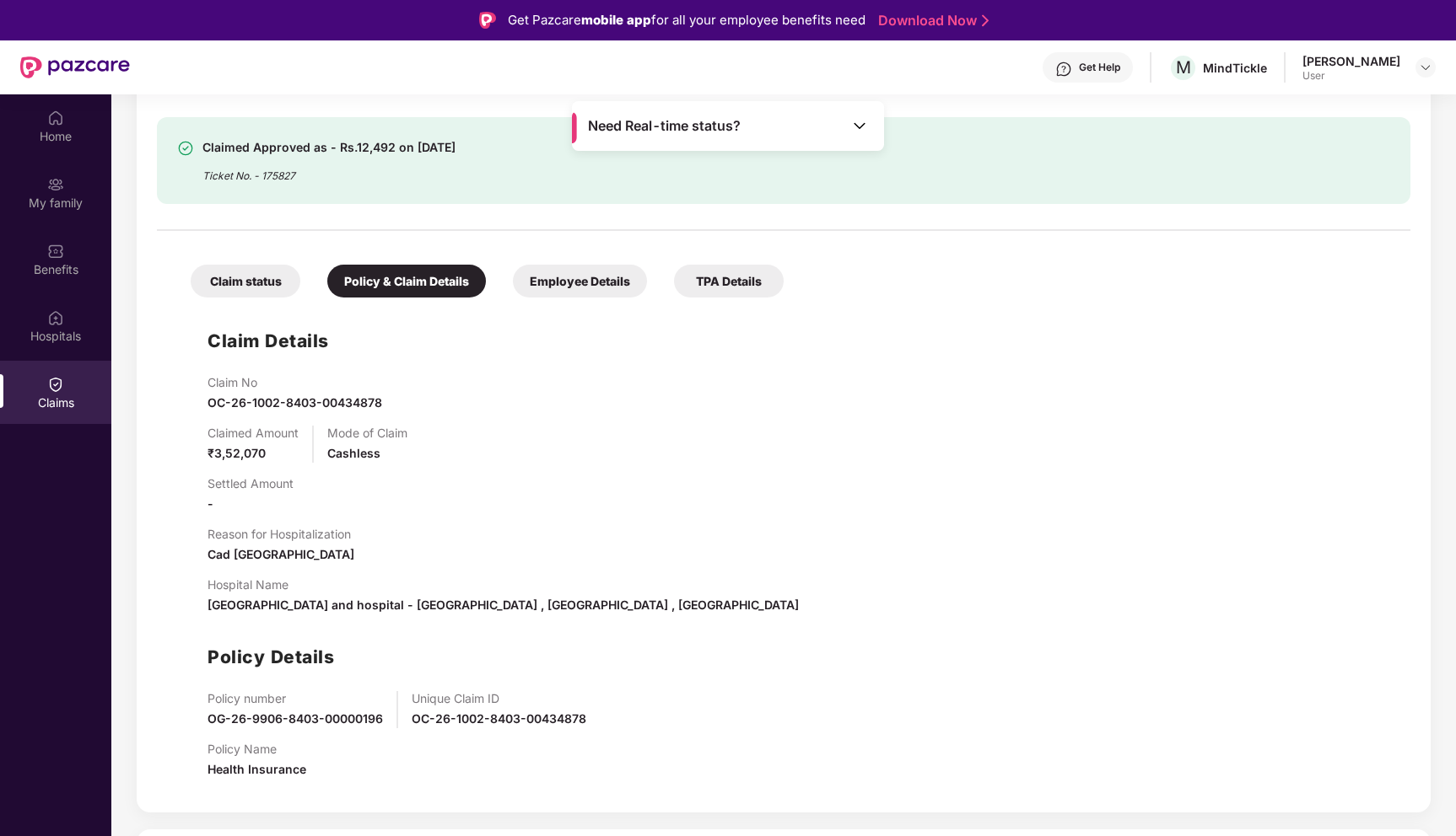
click at [349, 447] on span "Cashless" at bounding box center [354, 453] width 54 height 15
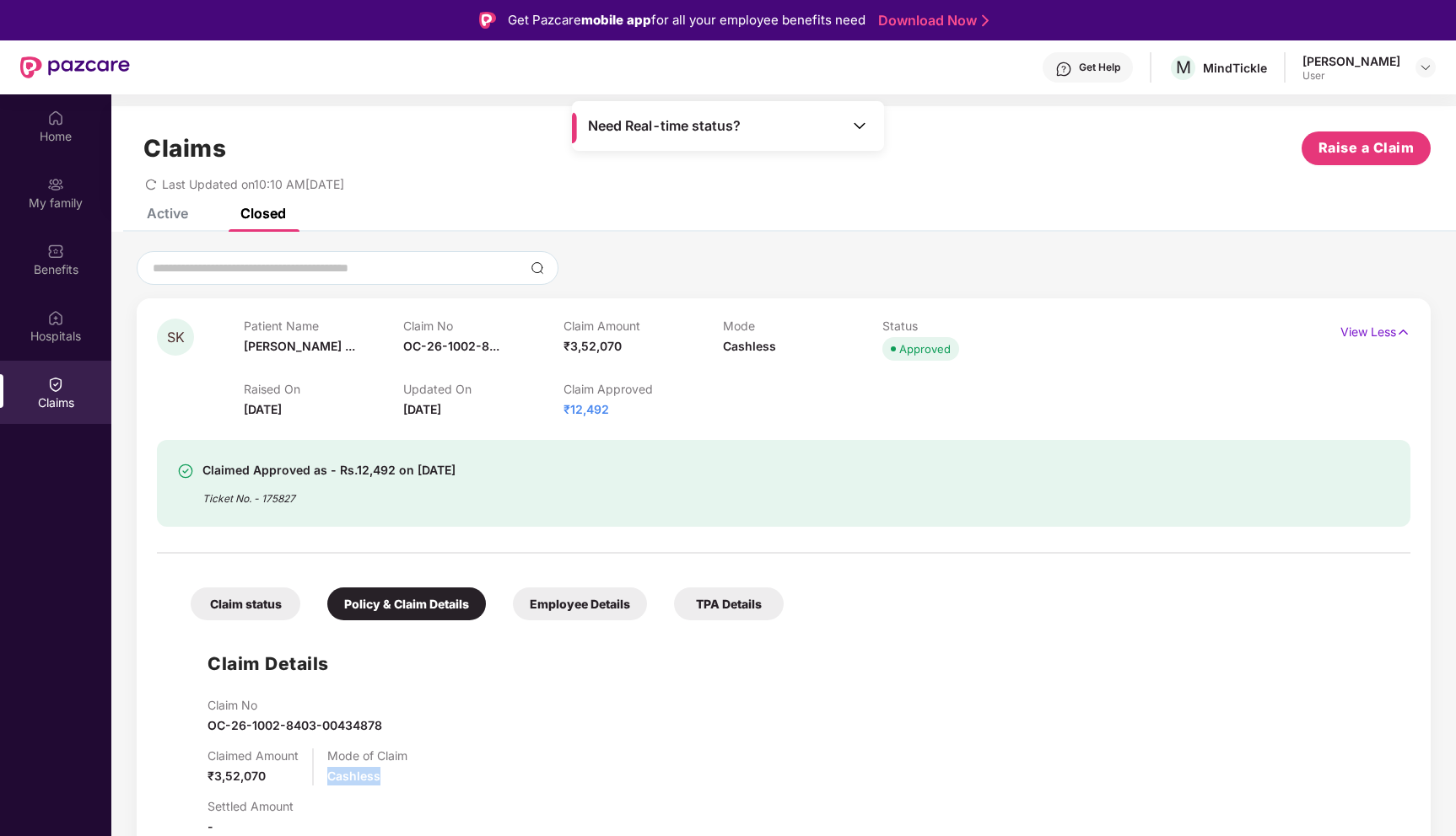
scroll to position [0, 0]
click at [585, 384] on p "Claim Approved" at bounding box center [643, 391] width 160 height 15
click at [170, 218] on div "Active" at bounding box center [168, 215] width 42 height 17
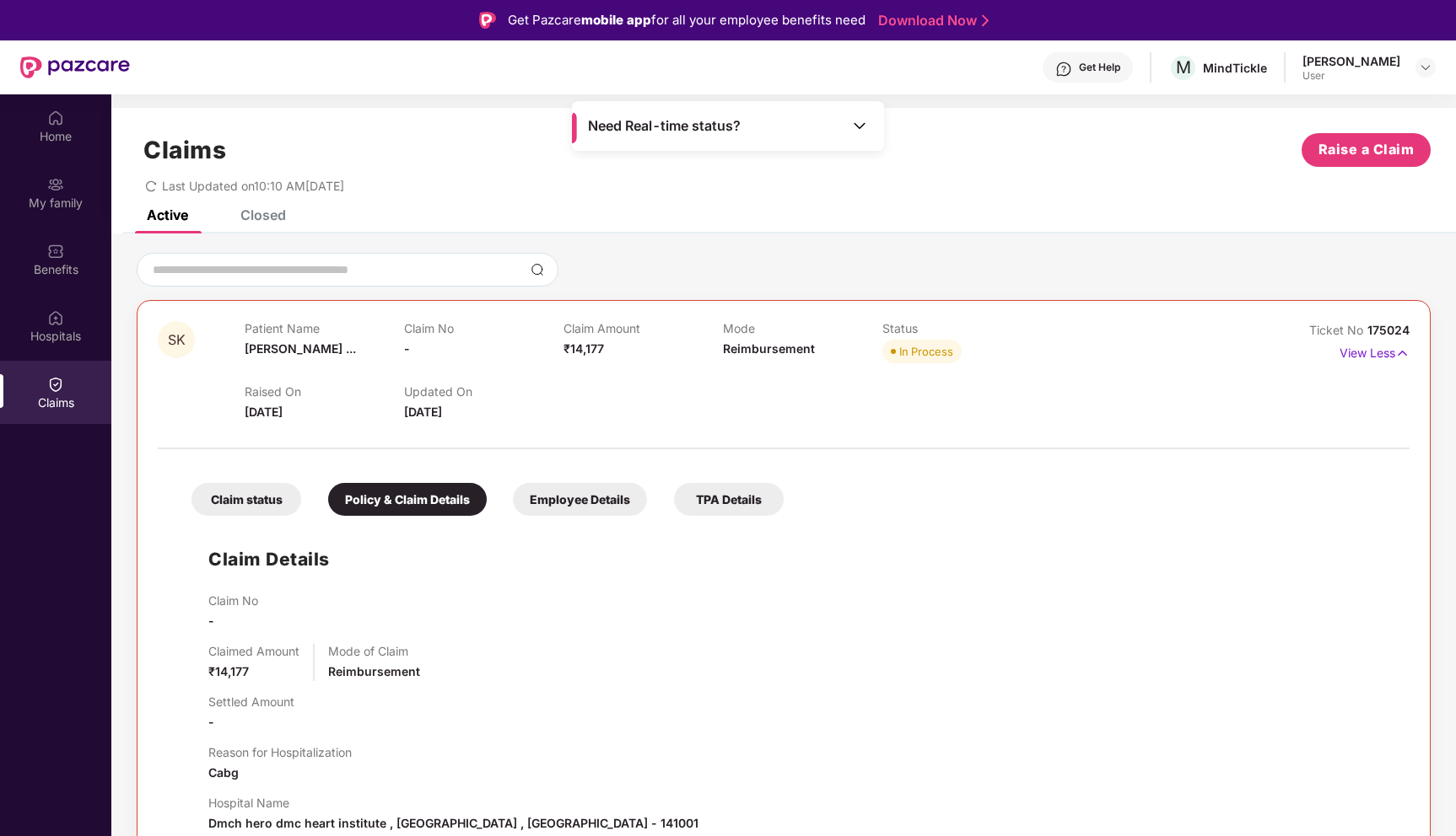
click at [296, 231] on div "Active Closed" at bounding box center [784, 222] width 1344 height 24
click at [285, 223] on div "Closed" at bounding box center [250, 215] width 71 height 37
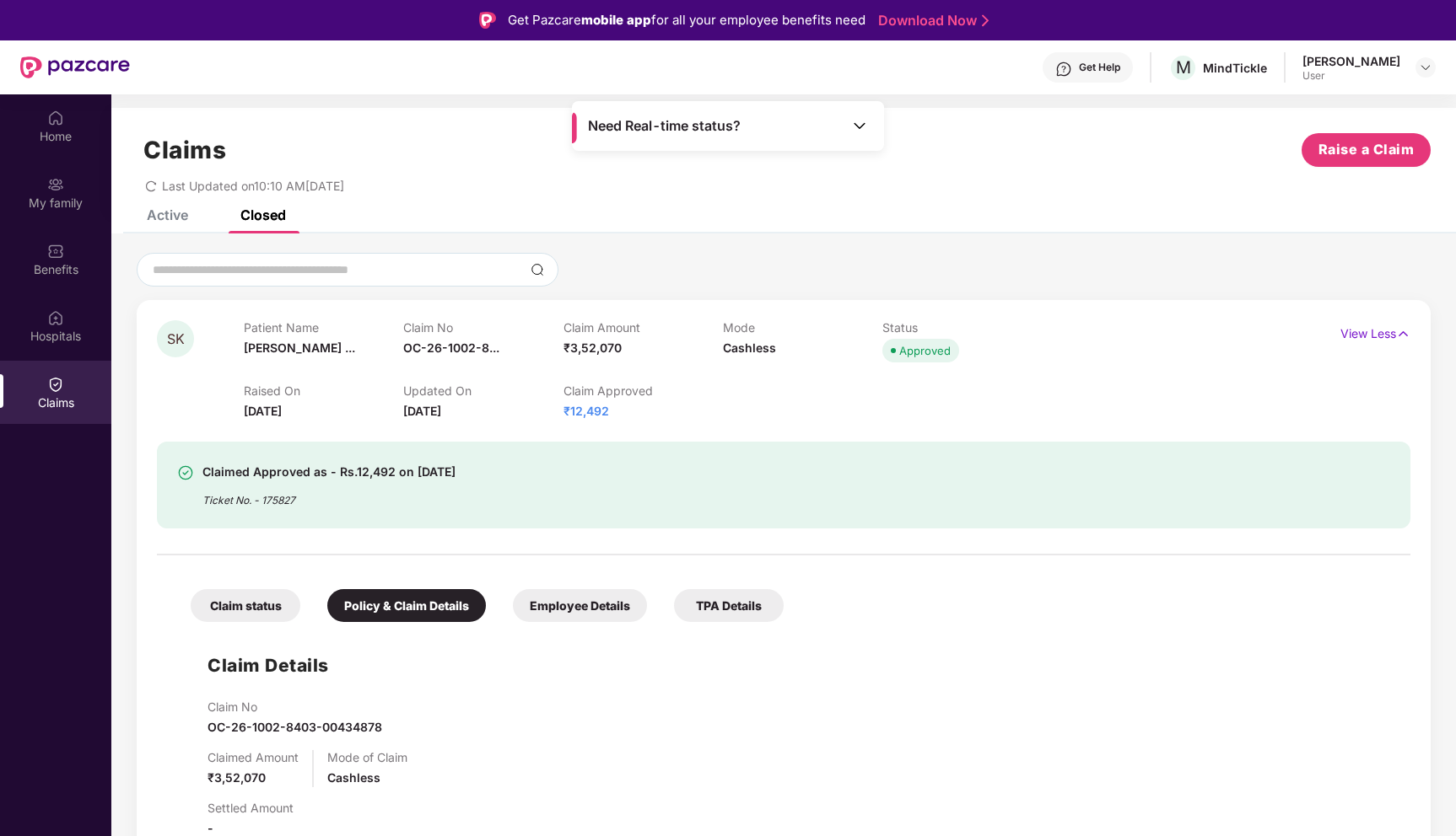
click at [277, 505] on div "Ticket No. - 175827" at bounding box center [328, 495] width 253 height 26
click at [343, 509] on div "Claimed Approved as - Rs.12,492 on [DATE] Ticket No. - 175827" at bounding box center [784, 485] width 1254 height 87
click at [154, 219] on div "Active" at bounding box center [168, 215] width 42 height 17
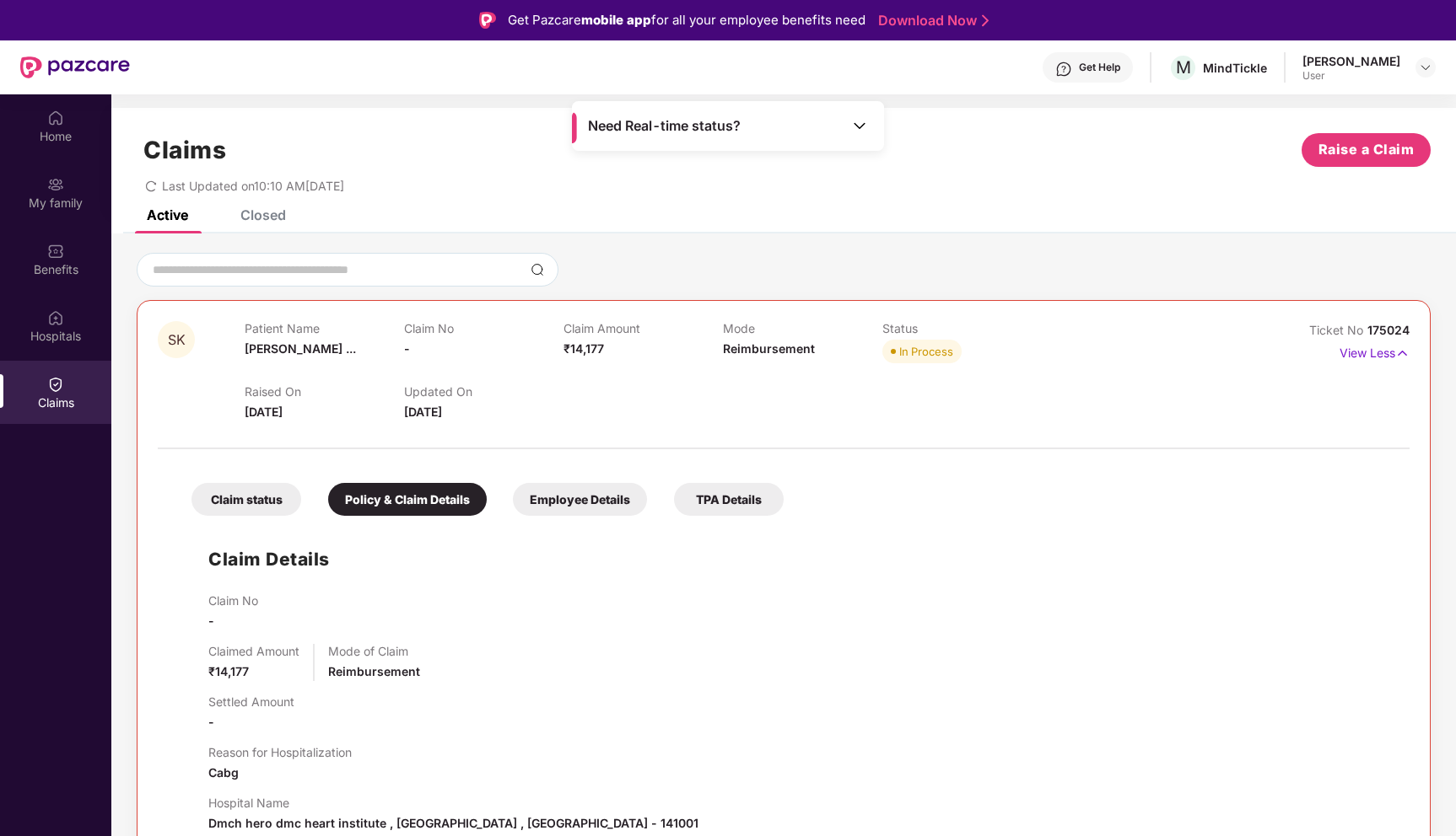
click at [285, 329] on p "Patient Name" at bounding box center [325, 328] width 160 height 15
click at [1378, 359] on p "View Less" at bounding box center [1374, 351] width 70 height 23
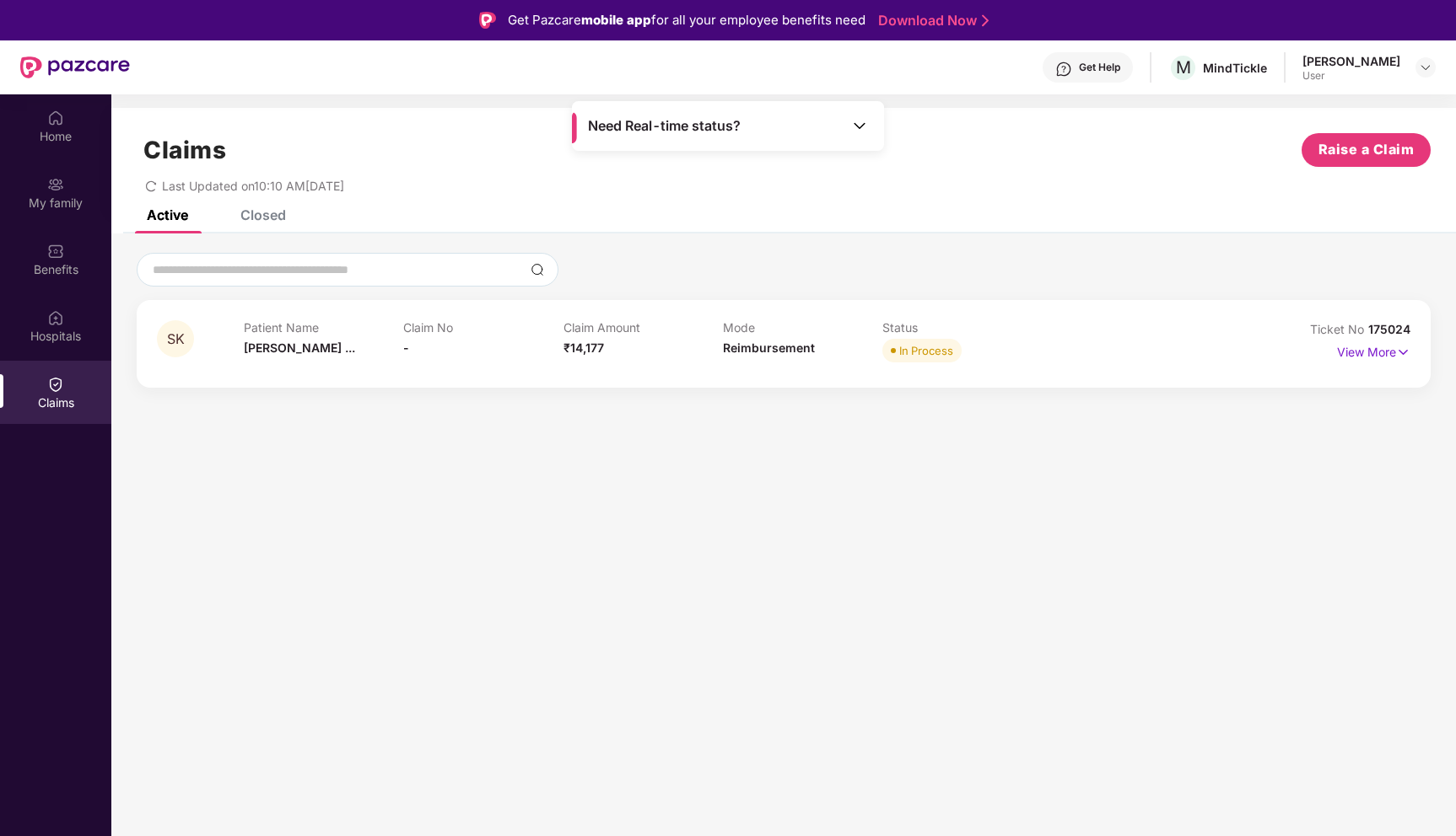
click at [258, 213] on div "Closed" at bounding box center [263, 215] width 45 height 17
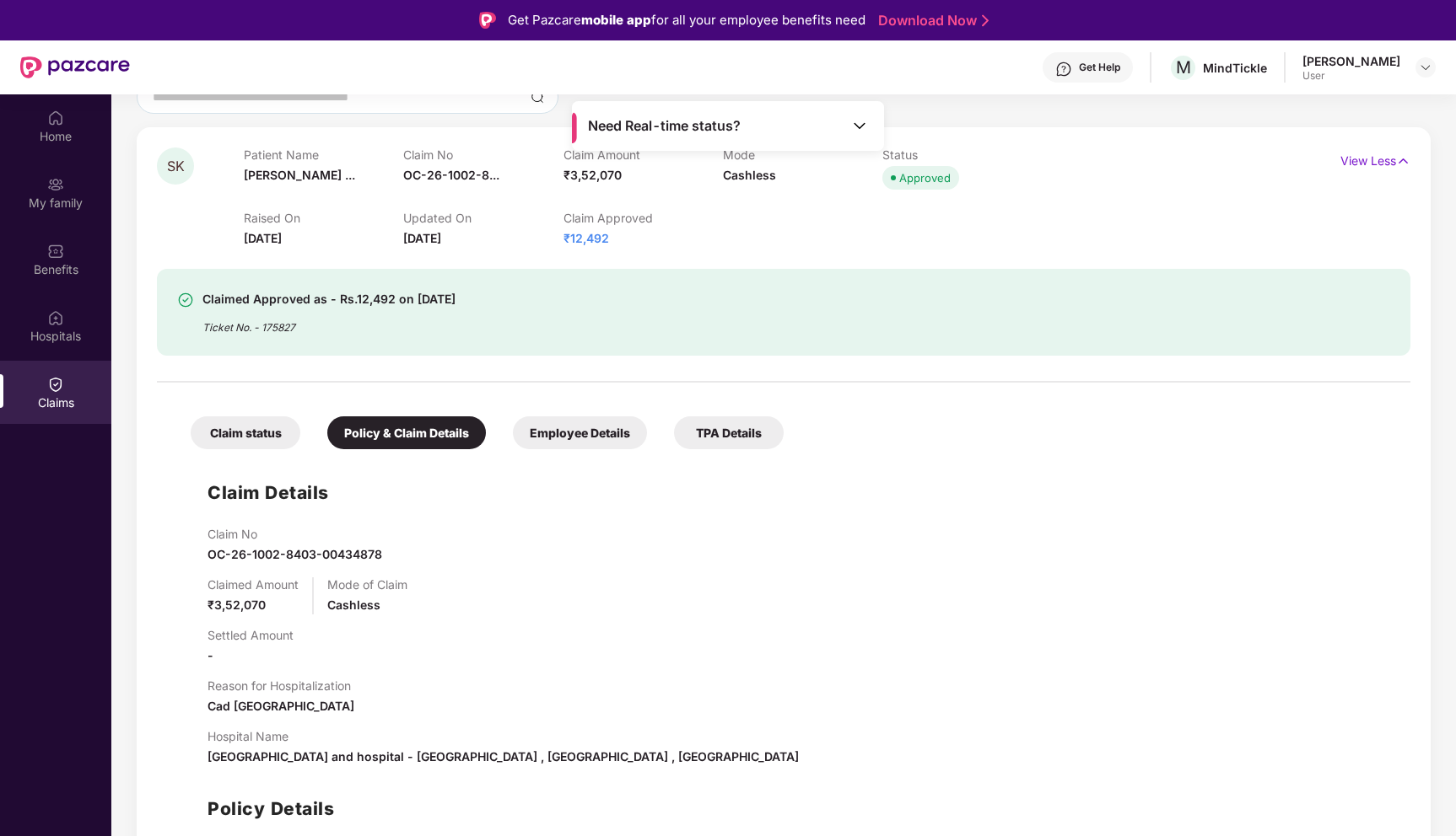
scroll to position [433, 0]
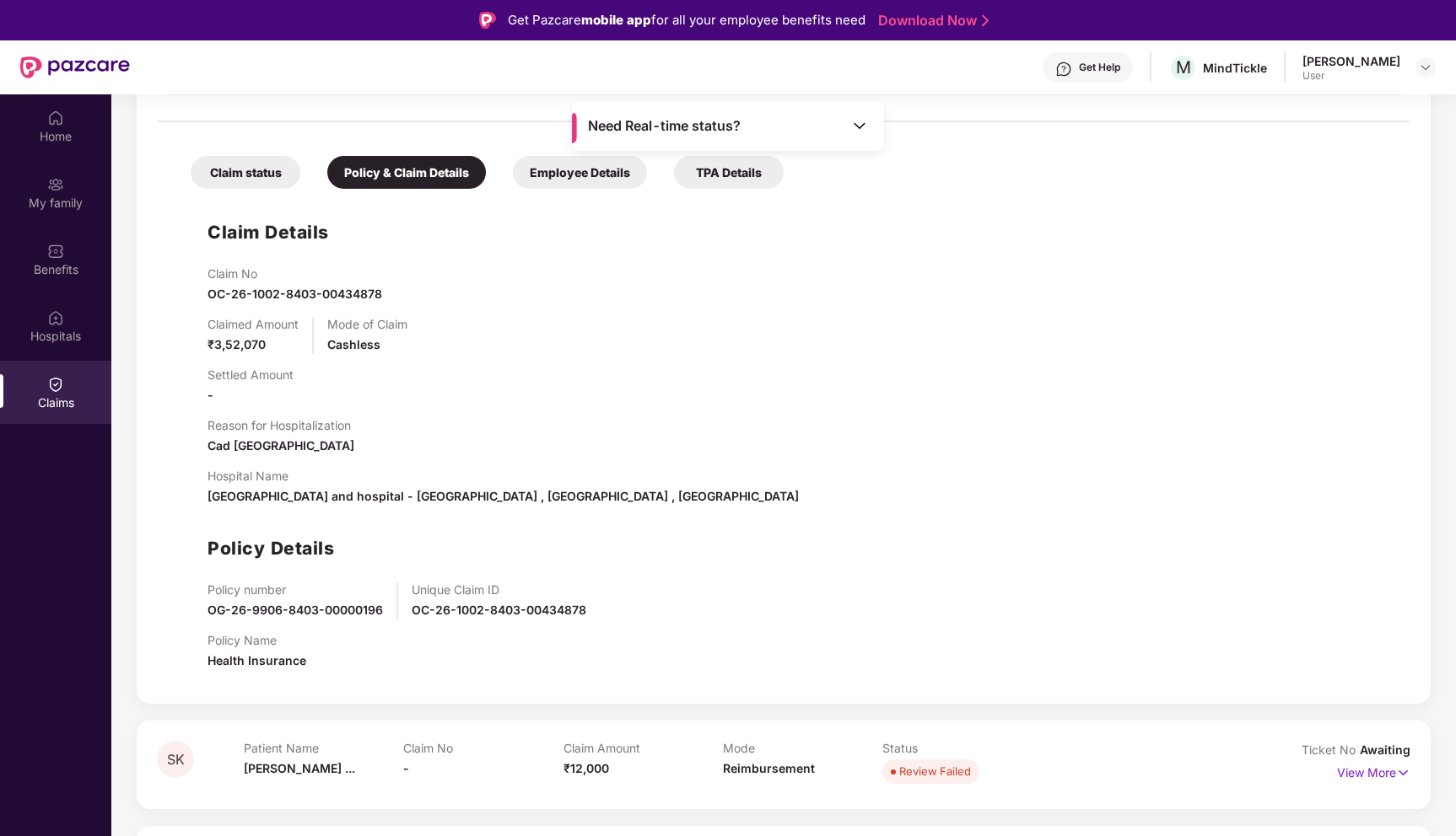
click at [981, 773] on div "Review Failed" at bounding box center [963, 772] width 160 height 24
click at [1392, 771] on p "View More" at bounding box center [1373, 771] width 73 height 23
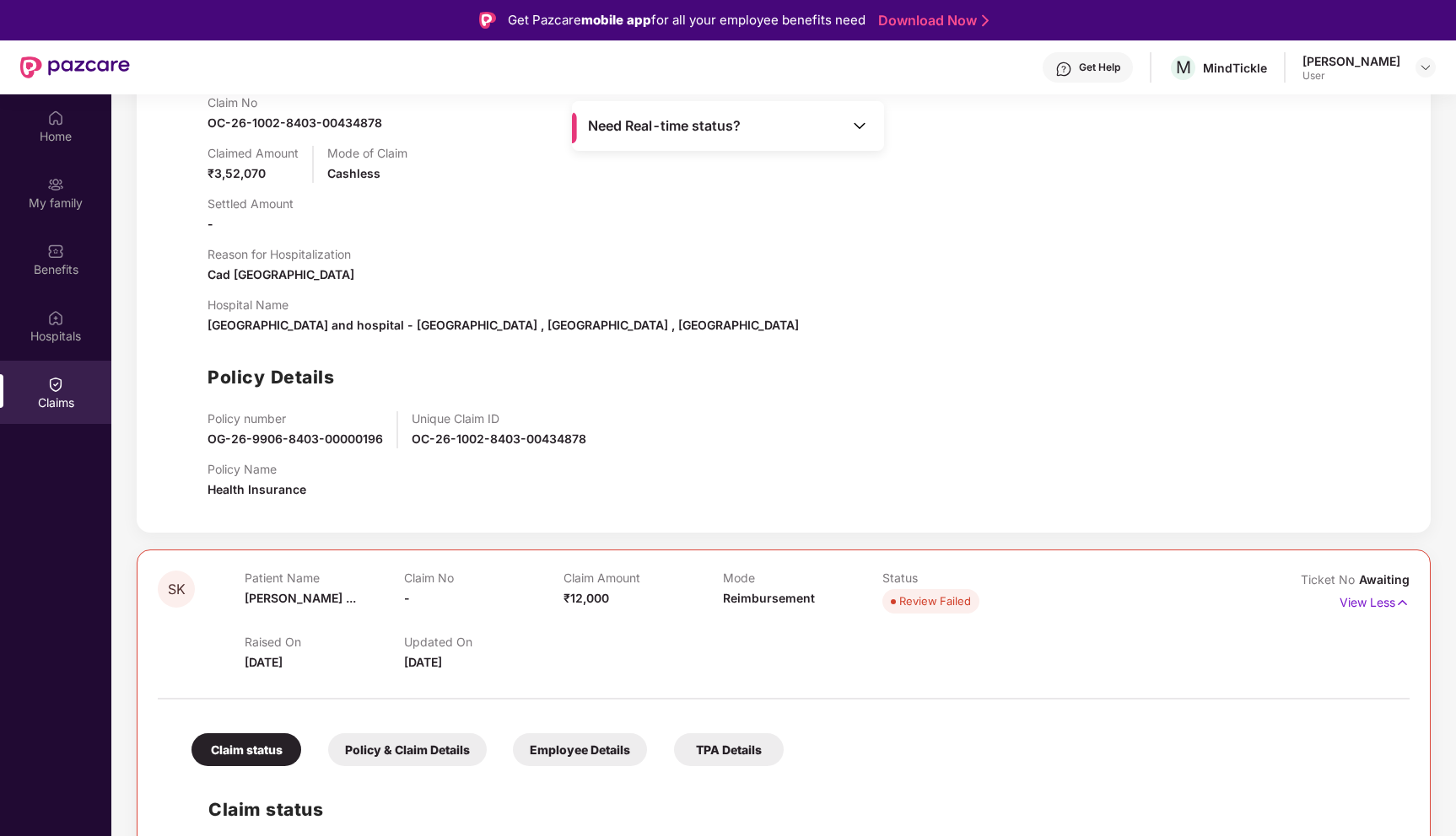
scroll to position [775, 0]
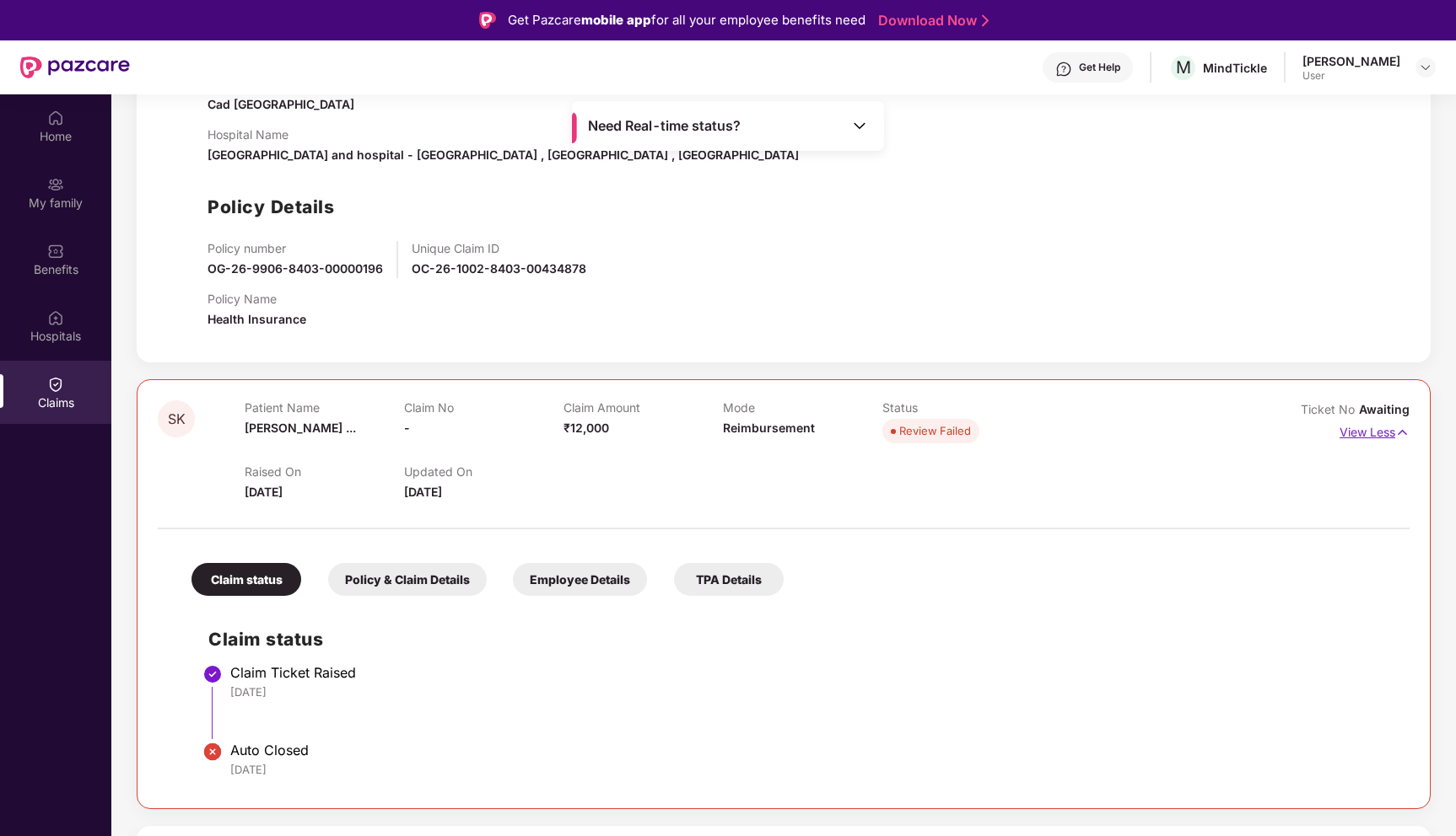
click at [1395, 432] on img at bounding box center [1402, 433] width 15 height 18
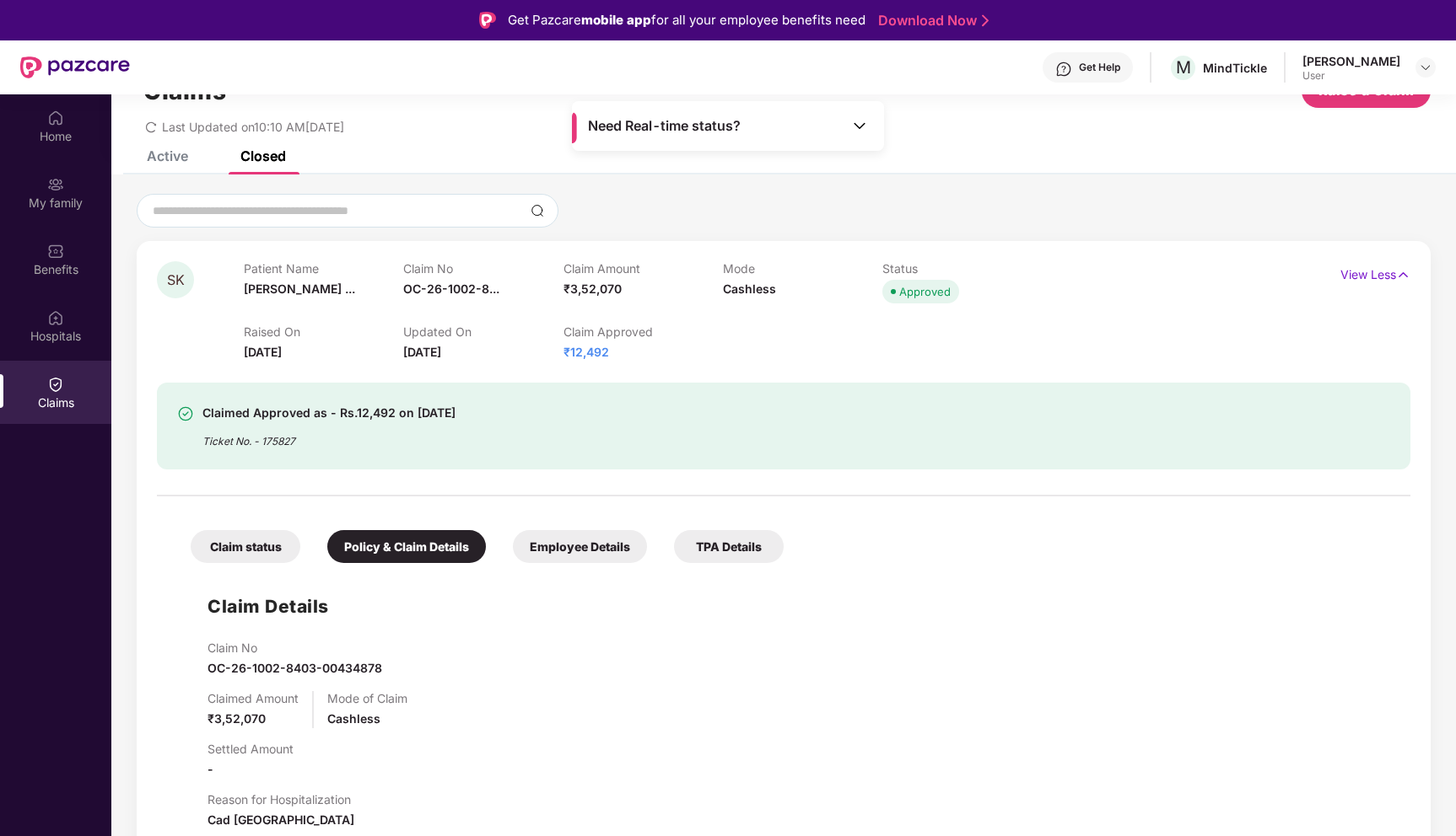
scroll to position [0, 0]
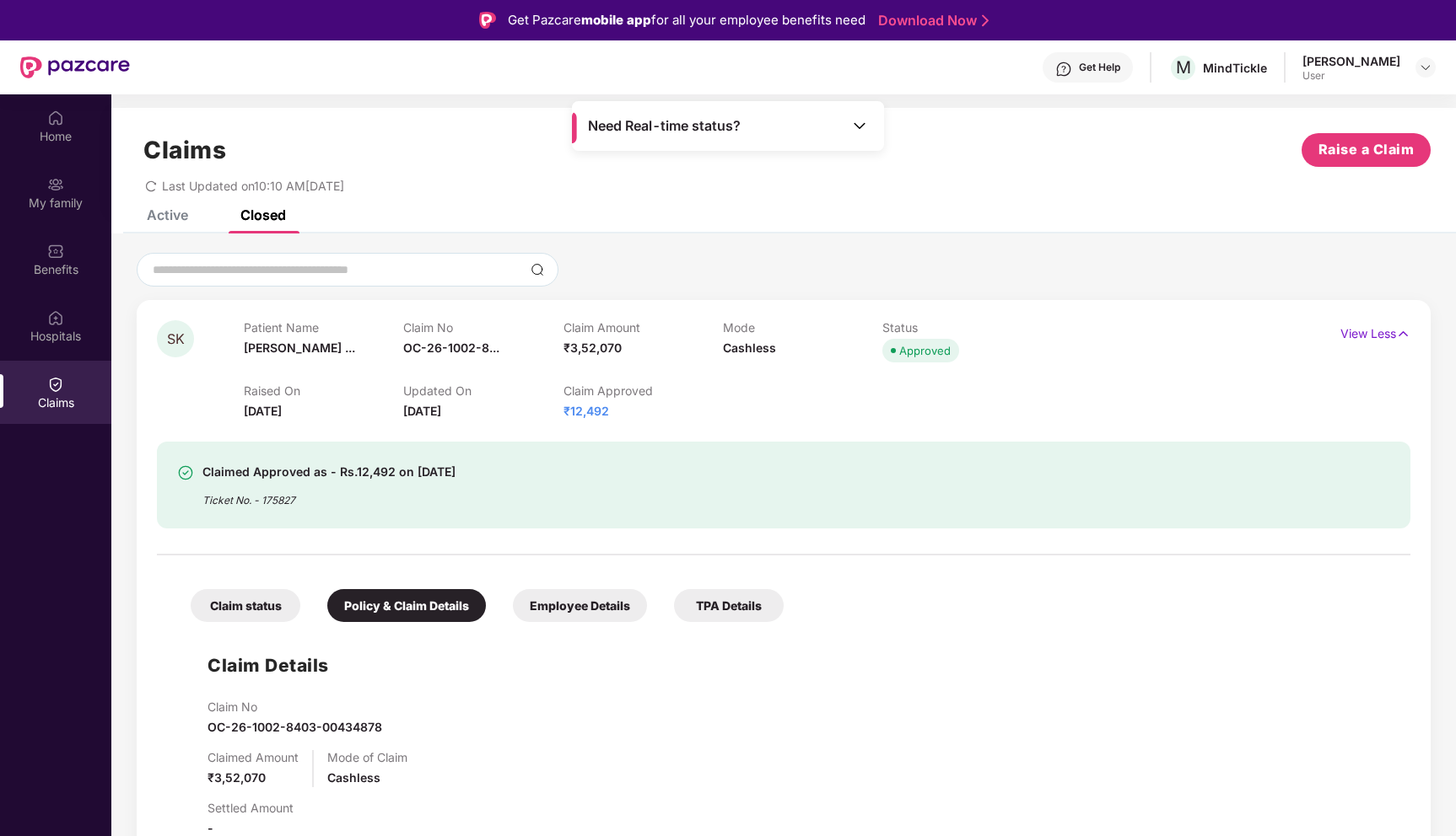
click at [167, 209] on div "Claims Raise a Claim Last Updated on 10:10 AM[DATE]" at bounding box center [784, 159] width 1344 height 102
click at [148, 211] on div "Active" at bounding box center [168, 215] width 42 height 17
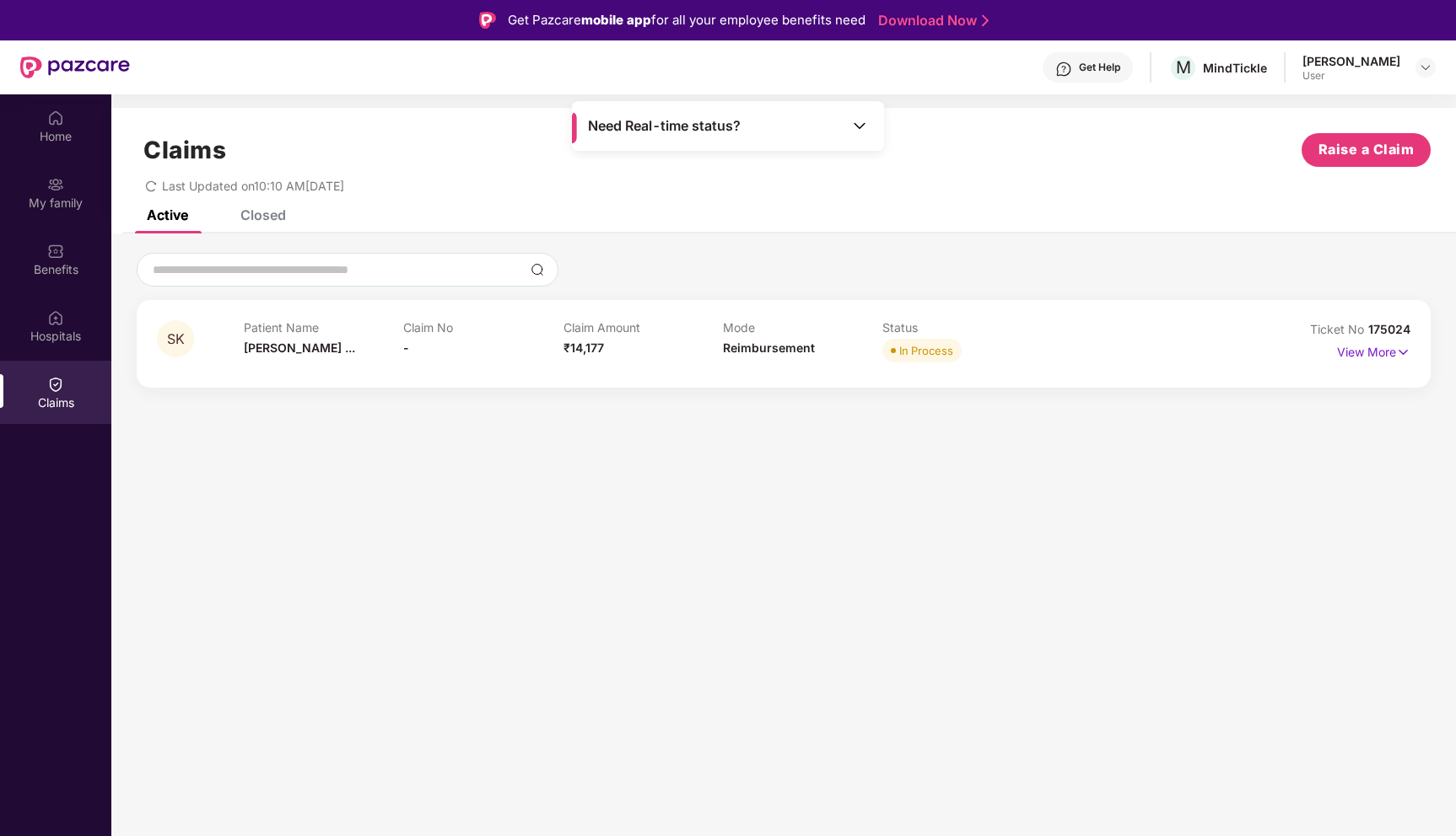
click at [281, 224] on div "Closed" at bounding box center [250, 215] width 71 height 37
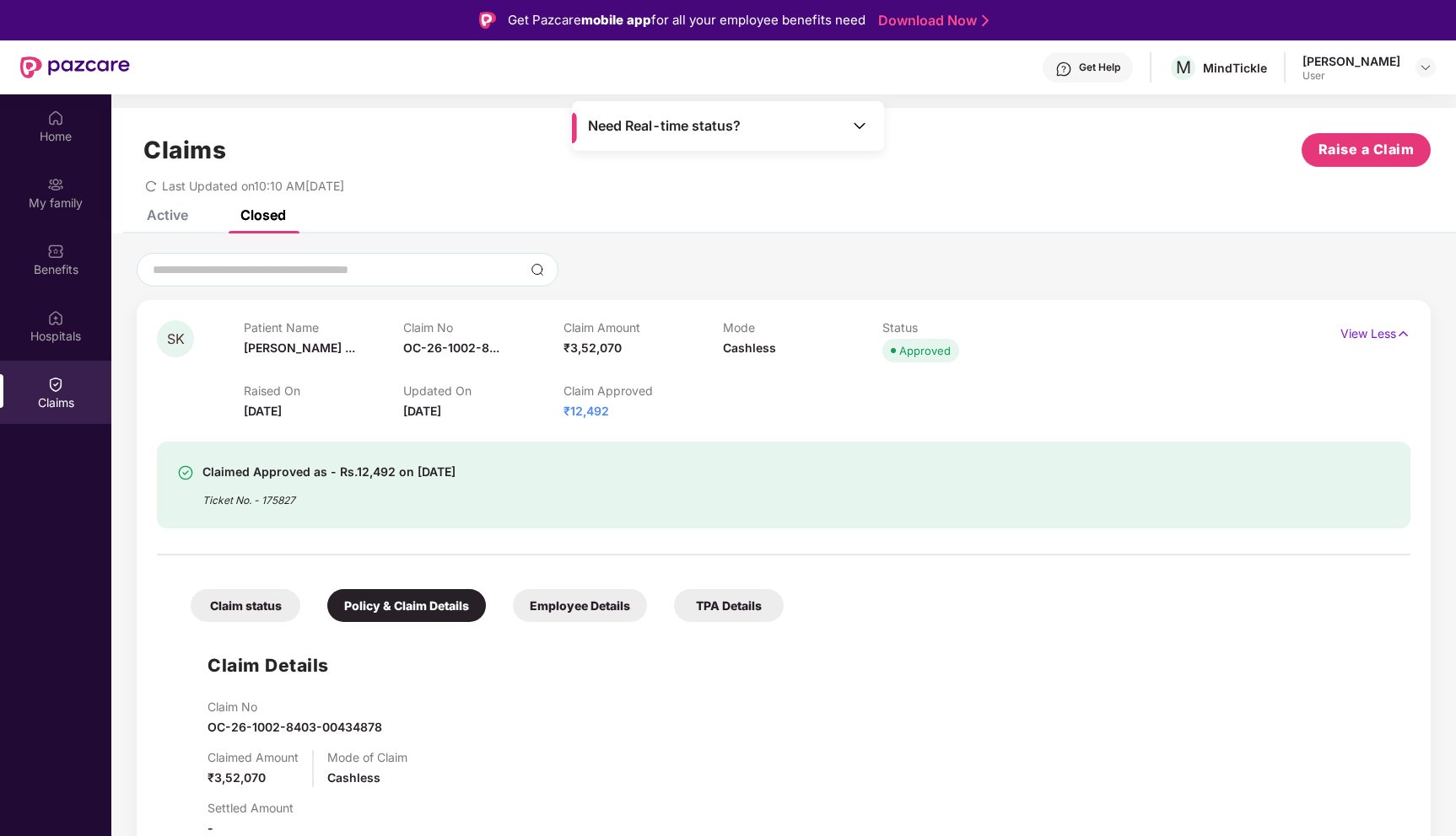
click at [283, 503] on div "Ticket No. - 175827" at bounding box center [328, 495] width 253 height 26
